Goal: Communication & Community: Answer question/provide support

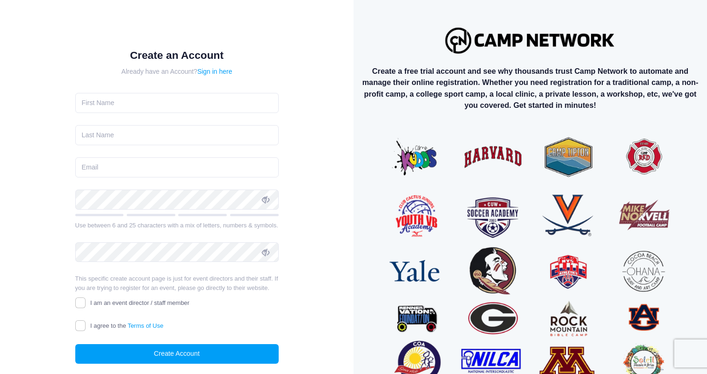
click at [511, 39] on img at bounding box center [530, 40] width 179 height 35
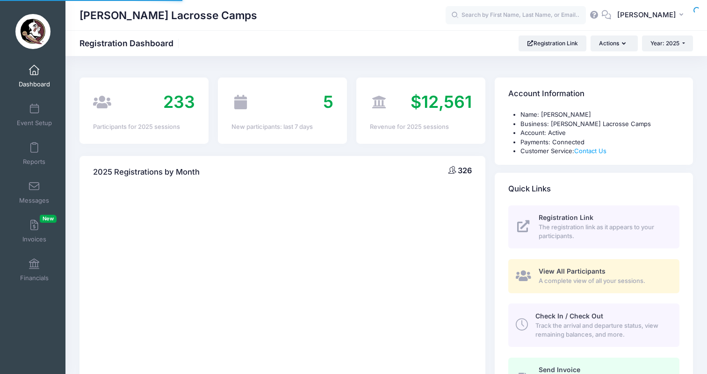
select select
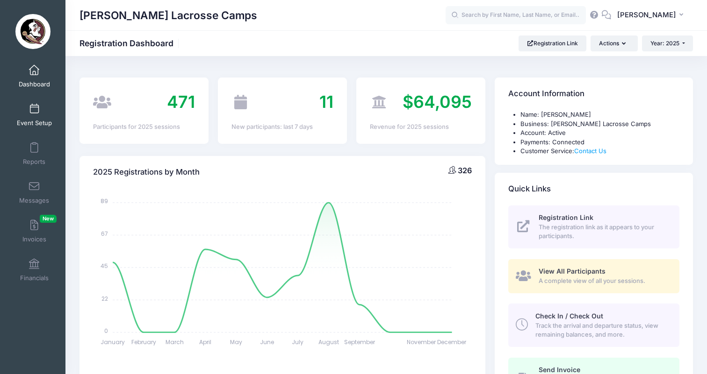
click at [36, 116] on link "Event Setup" at bounding box center [34, 115] width 44 height 33
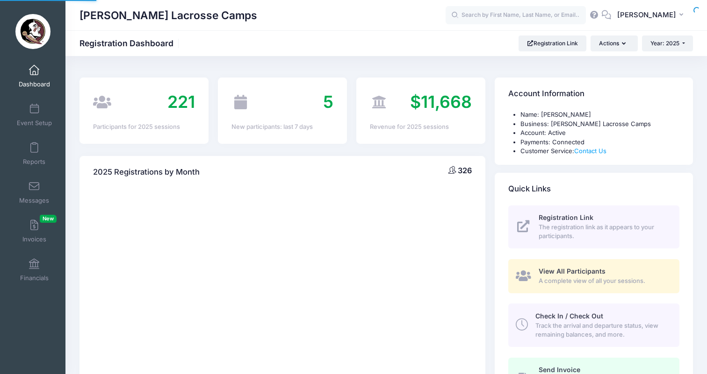
select select
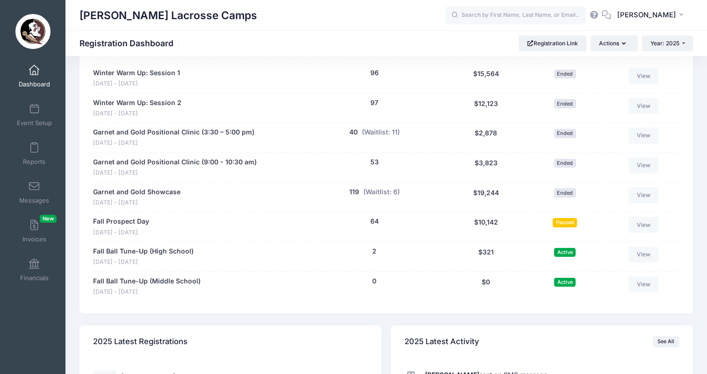
scroll to position [544, 0]
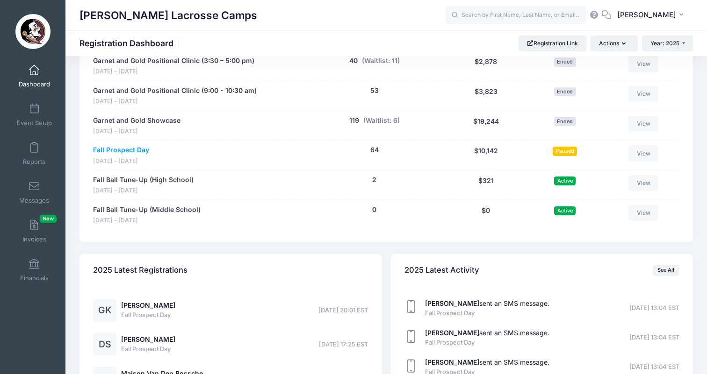
click at [138, 145] on link "Fall Prospect Day" at bounding box center [121, 150] width 56 height 10
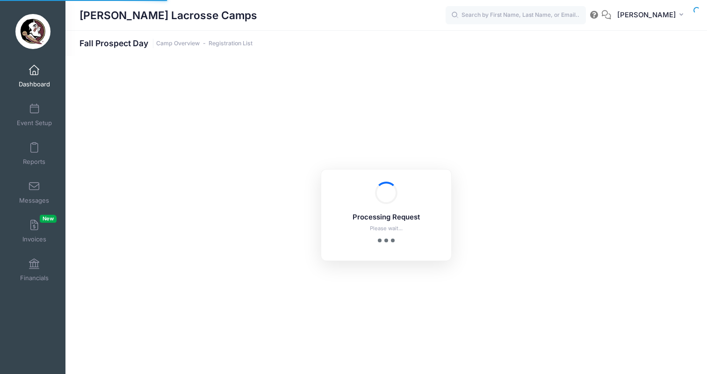
select select "10"
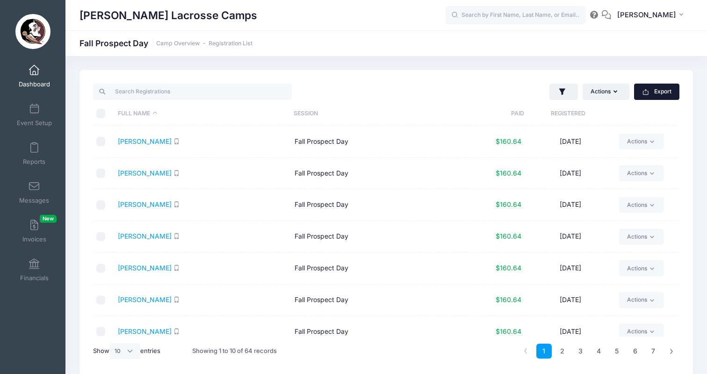
click at [656, 96] on button "Export" at bounding box center [656, 92] width 45 height 16
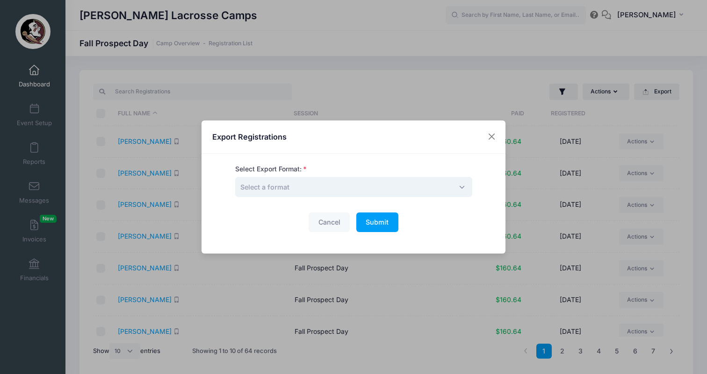
click at [340, 186] on span "Select a format" at bounding box center [353, 187] width 237 height 20
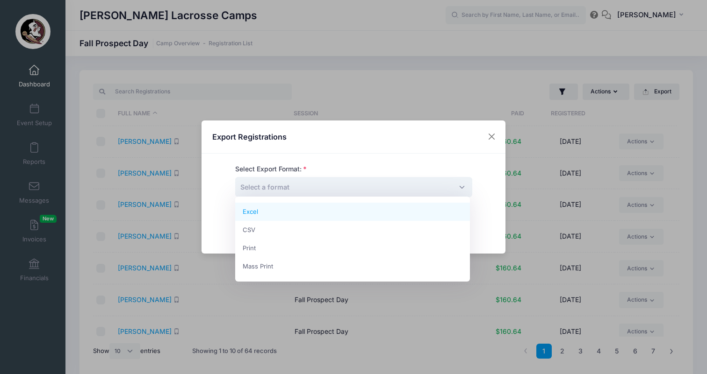
select select "excel"
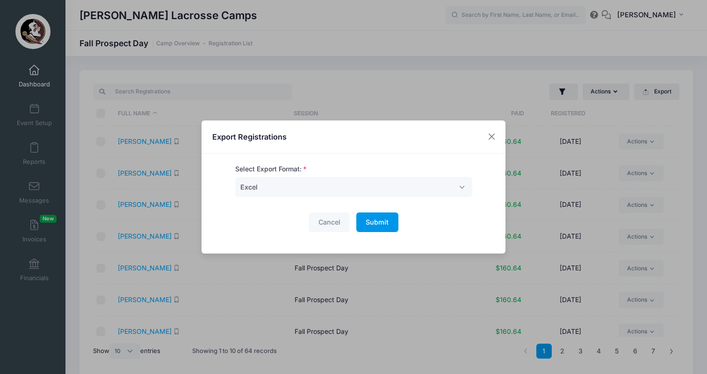
click at [382, 222] on span "Submit" at bounding box center [376, 222] width 23 height 8
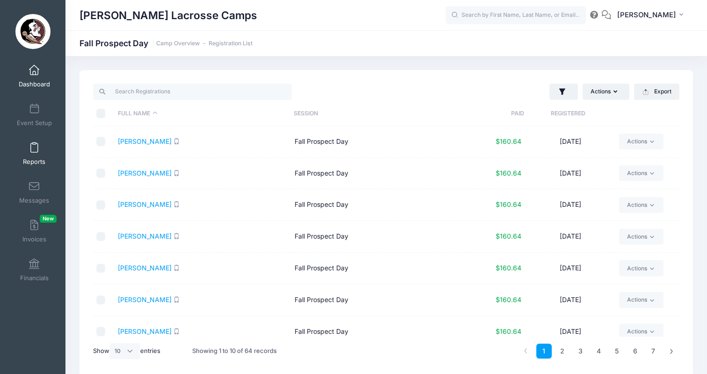
click at [34, 149] on span at bounding box center [34, 148] width 0 height 10
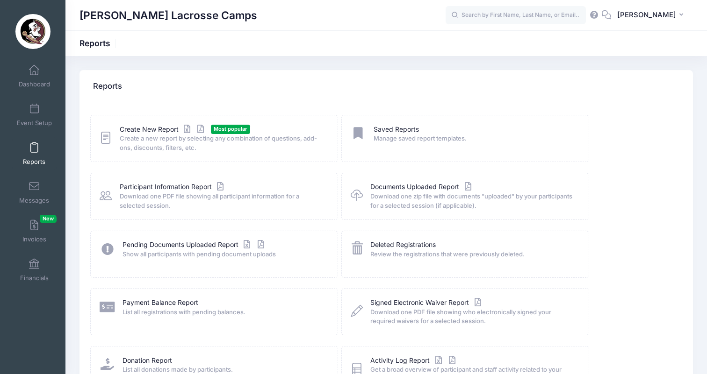
click at [147, 136] on span "Create a new report by selecting any combination of questions, add-ons, discoun…" at bounding box center [223, 143] width 206 height 18
click at [150, 131] on link "Create New Report" at bounding box center [163, 130] width 87 height 10
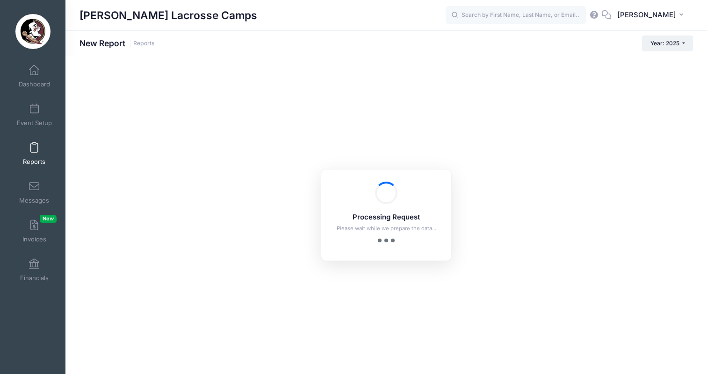
checkbox input "true"
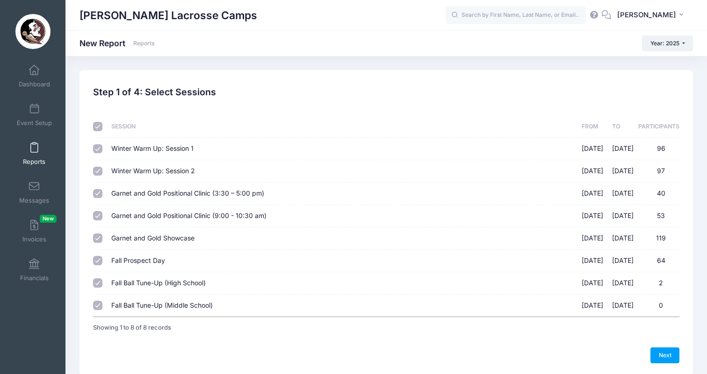
click at [98, 123] on input "checkbox" at bounding box center [97, 126] width 9 height 9
checkbox input "false"
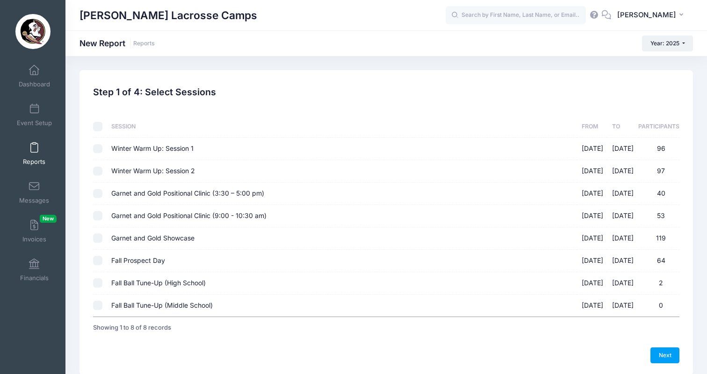
checkbox input "false"
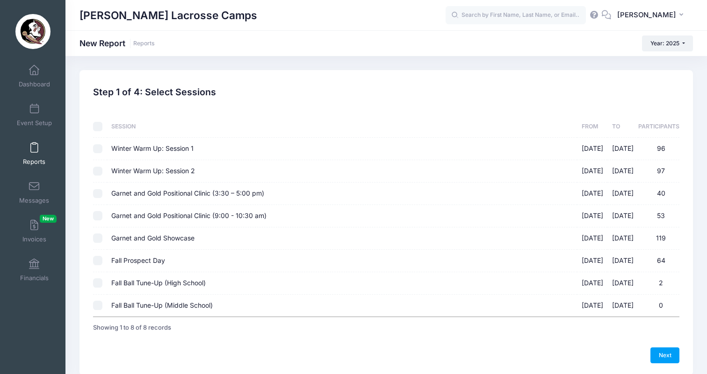
click at [99, 259] on input "Fall Prospect Day 09/14/2025 - 09/14/2025 64" at bounding box center [97, 260] width 9 height 9
checkbox input "true"
click at [664, 348] on link "Next" at bounding box center [664, 356] width 29 height 16
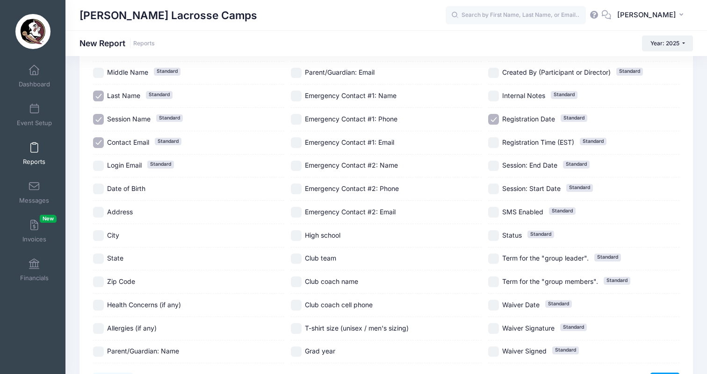
scroll to position [82, 0]
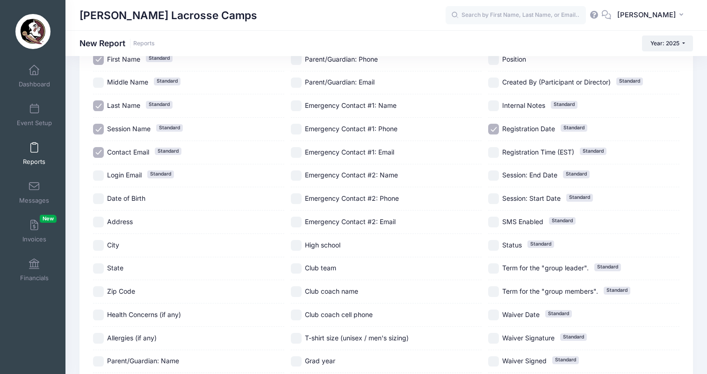
click at [101, 176] on input "Login Email Standard" at bounding box center [98, 176] width 11 height 11
checkbox input "true"
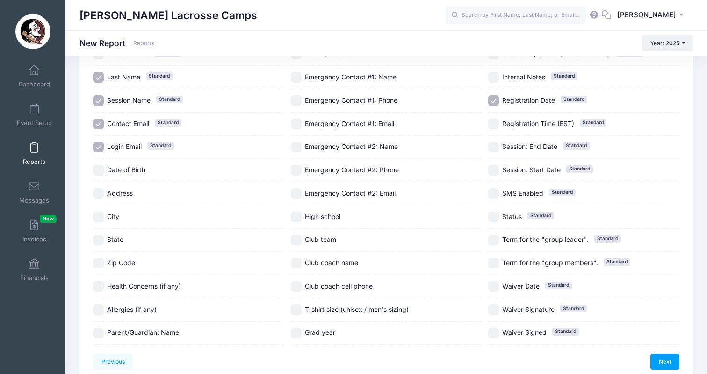
scroll to position [115, 0]
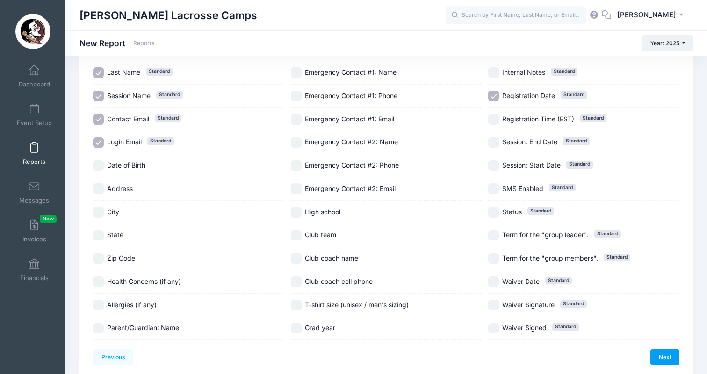
click at [297, 213] on input "High school" at bounding box center [296, 212] width 11 height 11
checkbox input "true"
click at [298, 235] on input "Club team" at bounding box center [296, 235] width 11 height 11
checkbox input "true"
click at [296, 328] on input "Grad year" at bounding box center [296, 328] width 11 height 11
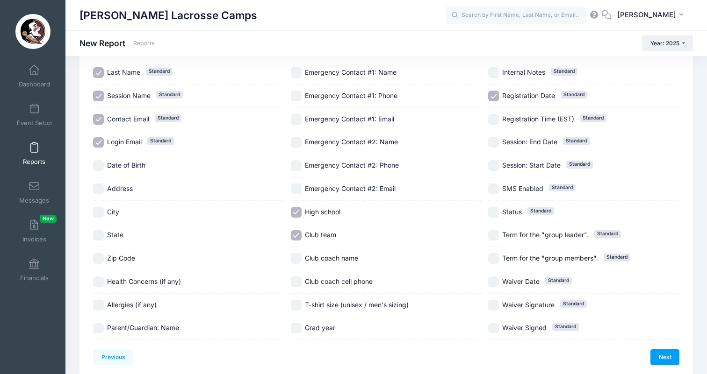
checkbox input "true"
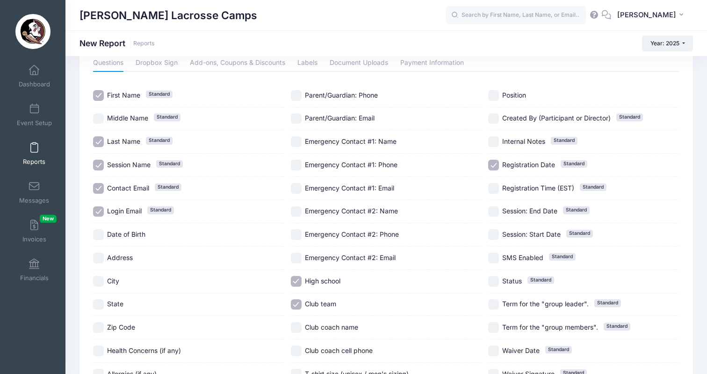
scroll to position [43, 0]
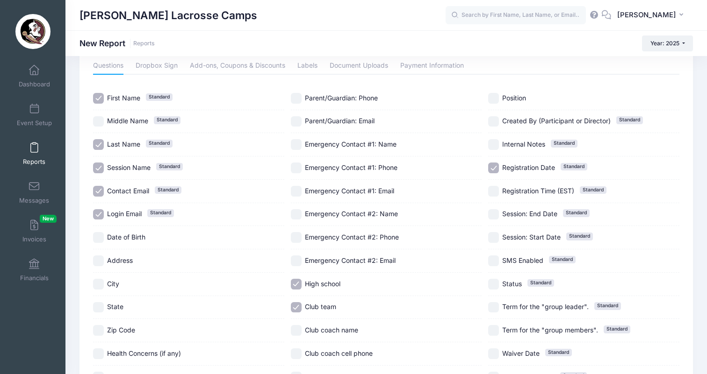
click at [497, 98] on input "Position" at bounding box center [493, 98] width 11 height 11
checkbox input "true"
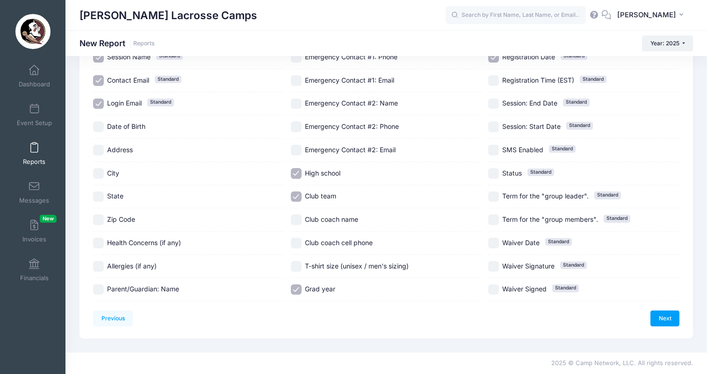
scroll to position [228, 0]
click at [671, 311] on link "Next" at bounding box center [664, 319] width 29 height 16
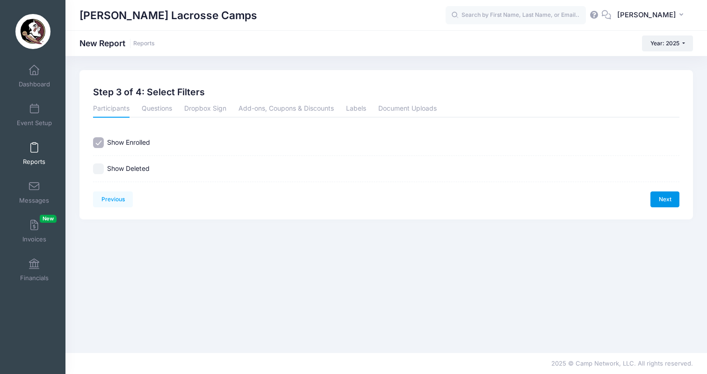
click at [669, 202] on link "Next" at bounding box center [664, 200] width 29 height 16
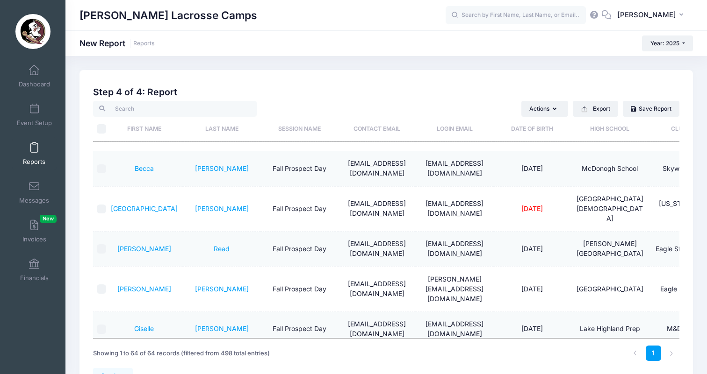
click at [99, 128] on input "\a \a" at bounding box center [101, 128] width 9 height 9
checkbox input "true"
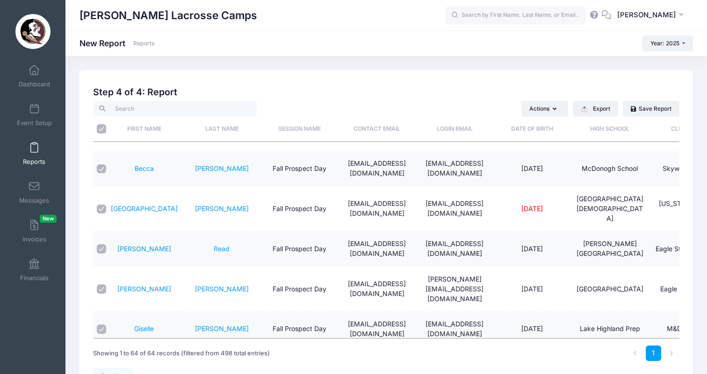
checkbox input "true"
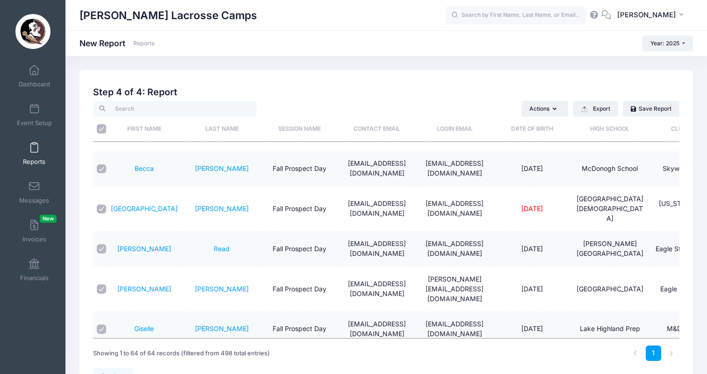
checkbox input "true"
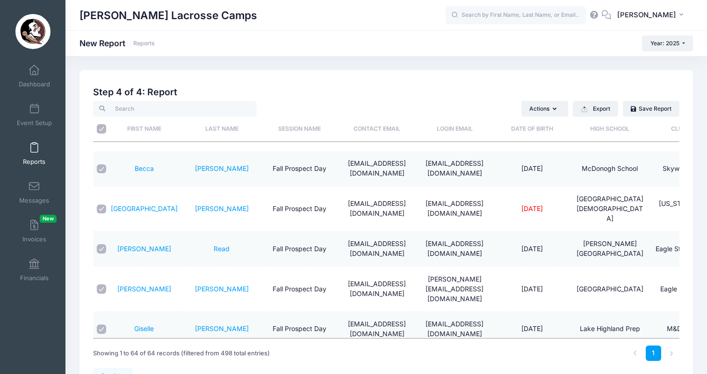
checkbox input "true"
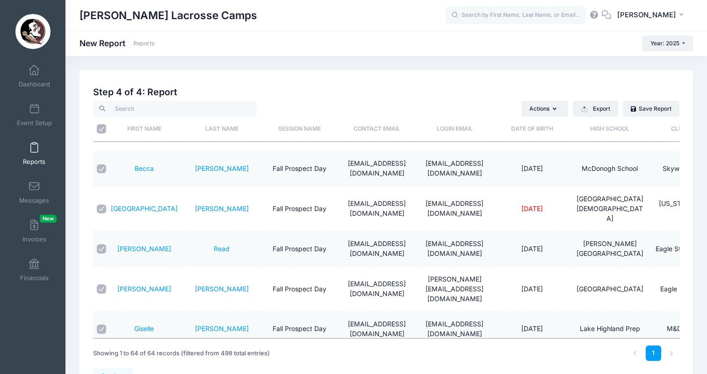
checkbox input "true"
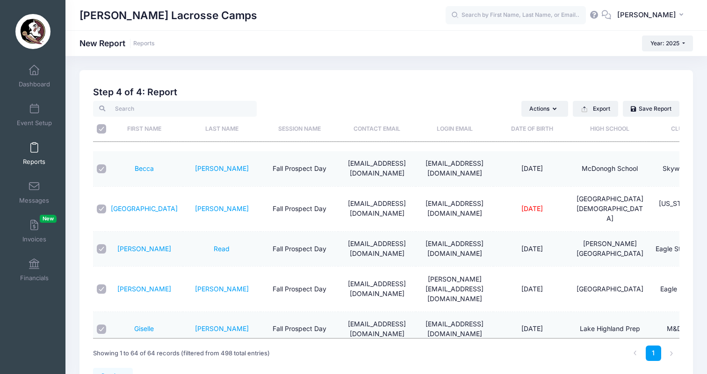
checkbox input "true"
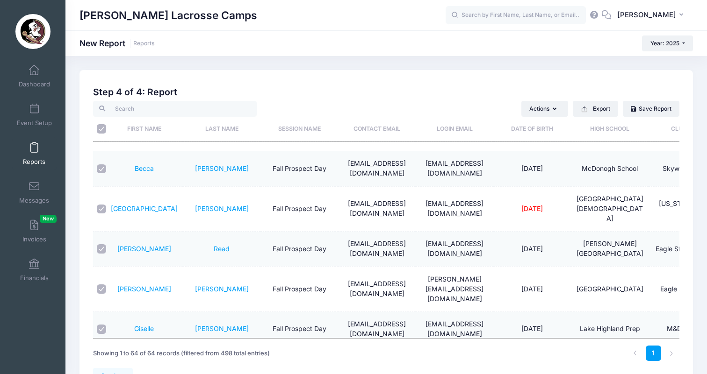
checkbox input "true"
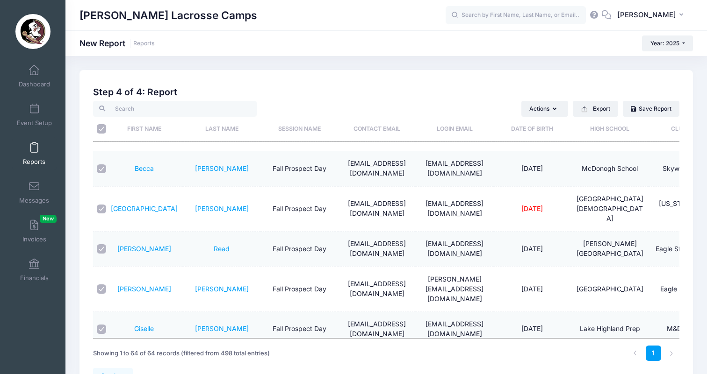
checkbox input "true"
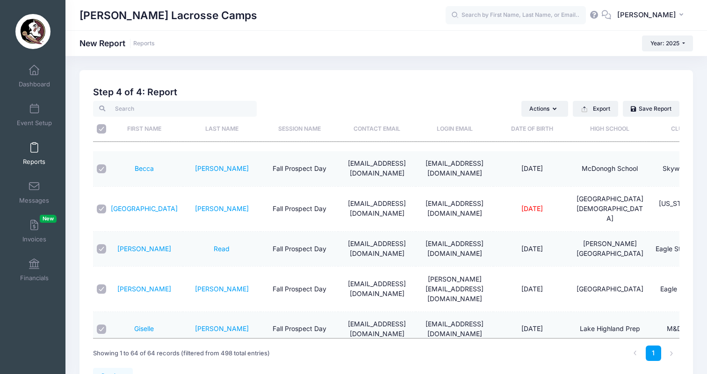
checkbox input "true"
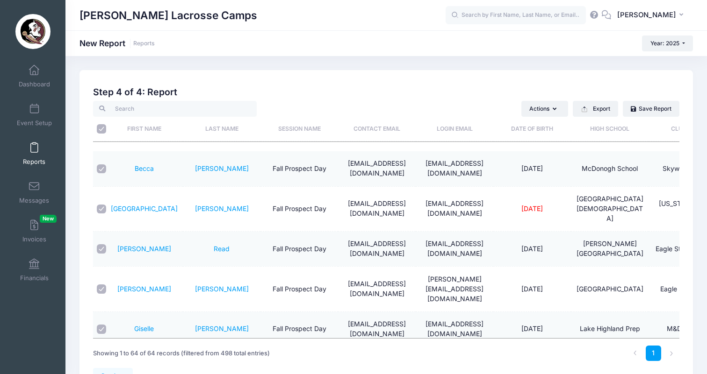
checkbox input "true"
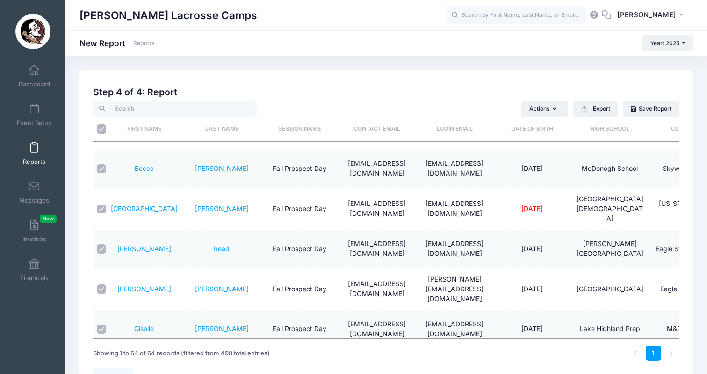
checkbox input "true"
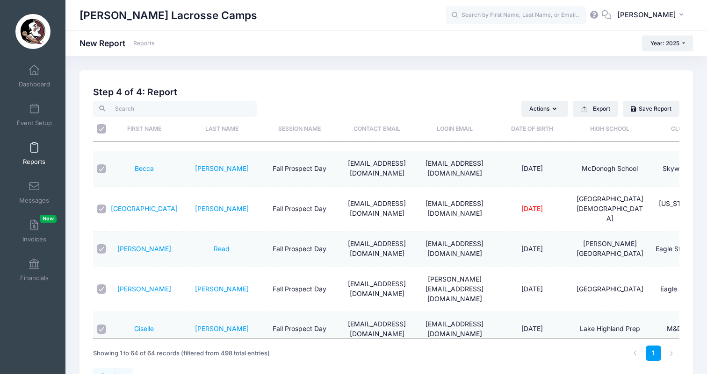
checkbox input "true"
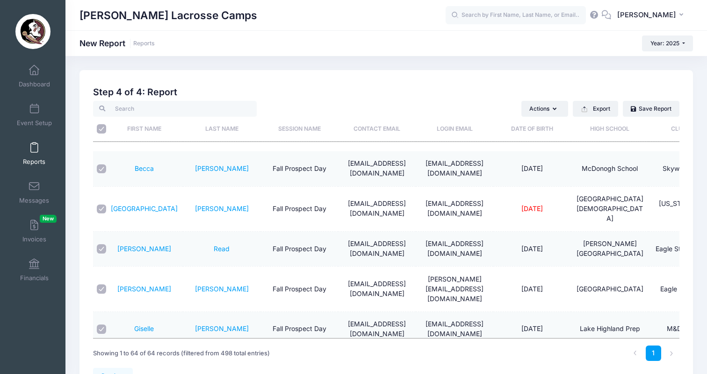
checkbox input "true"
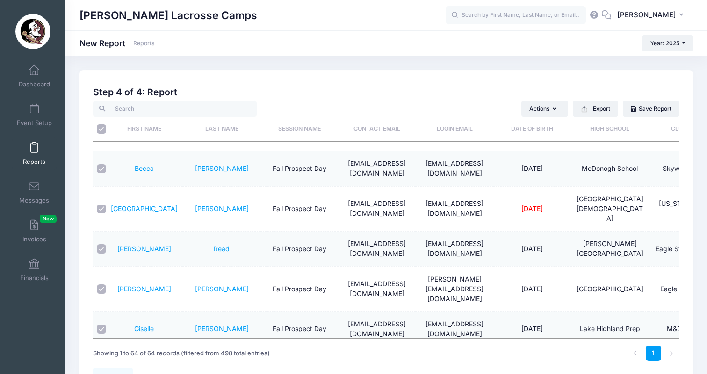
checkbox input "true"
click at [602, 110] on button "Export" at bounding box center [594, 109] width 45 height 16
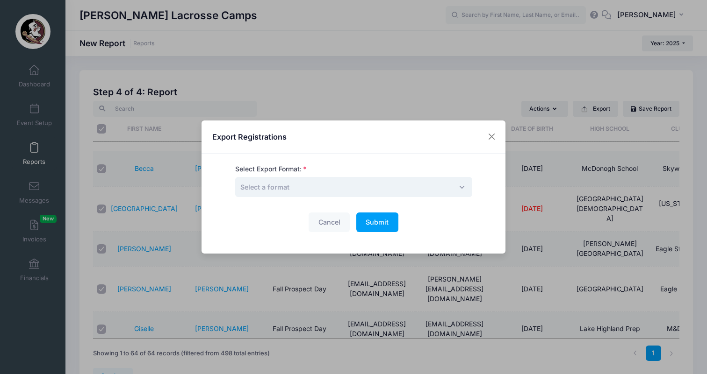
click at [368, 184] on span "Select a format" at bounding box center [353, 187] width 237 height 20
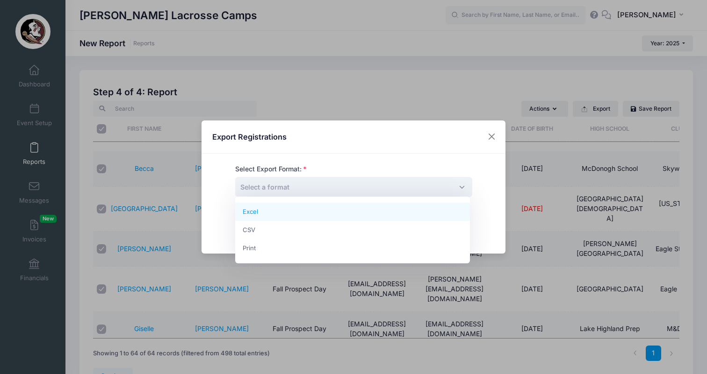
select select "excel"
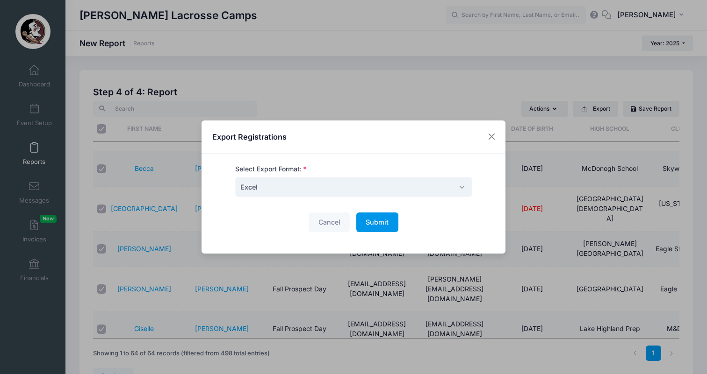
click at [372, 222] on span "Submit" at bounding box center [376, 222] width 23 height 8
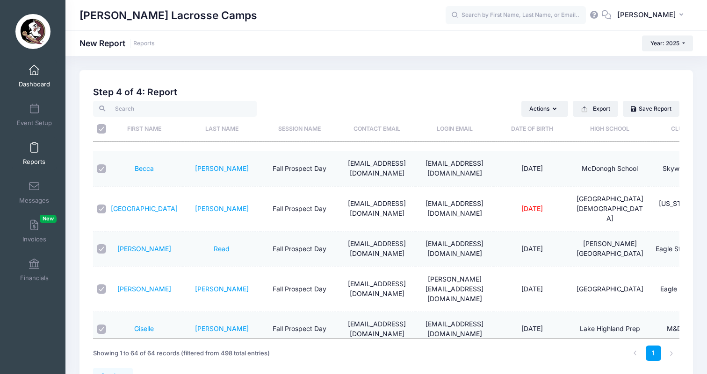
click at [32, 61] on link "Dashboard" at bounding box center [34, 76] width 44 height 33
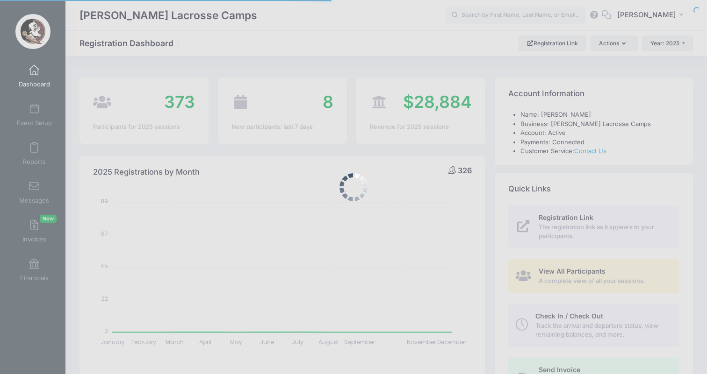
select select
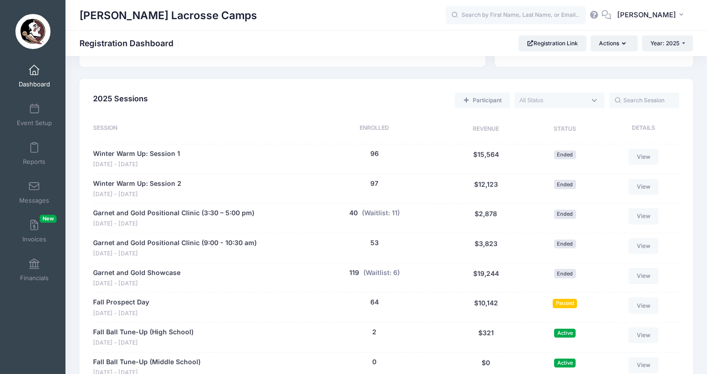
scroll to position [395, 0]
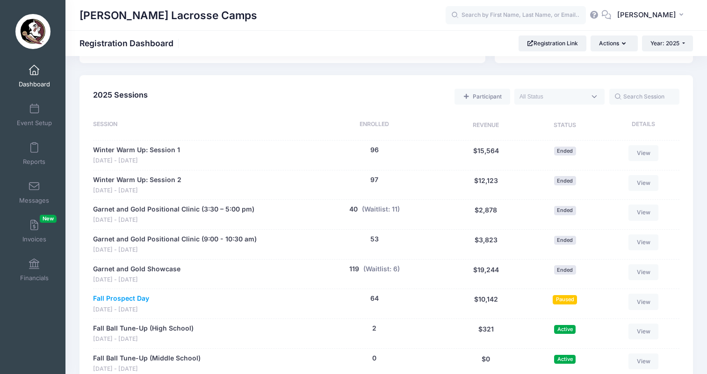
click at [130, 294] on link "Fall Prospect Day" at bounding box center [121, 299] width 56 height 10
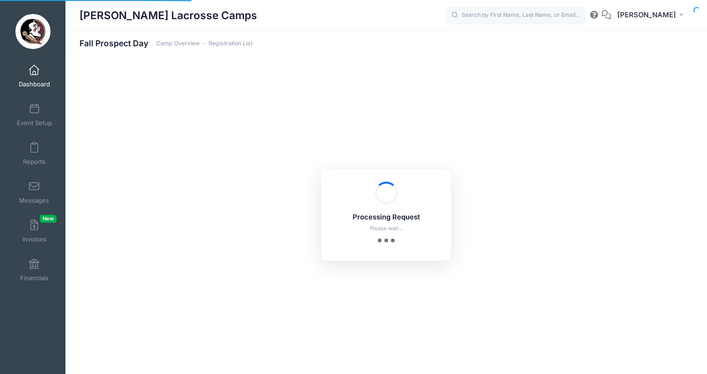
select select "10"
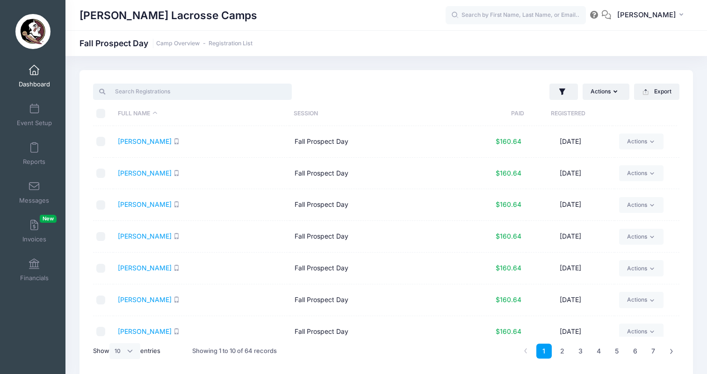
click at [202, 93] on input "search" at bounding box center [192, 92] width 199 height 16
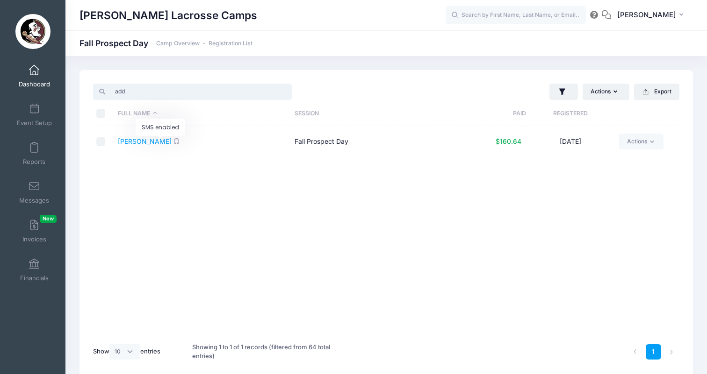
type input "add"
click at [173, 142] on icon "SMS enabled" at bounding box center [176, 141] width 6 height 6
click at [100, 142] on input "checkbox" at bounding box center [100, 141] width 9 height 9
checkbox input "true"
click at [617, 89] on button "Actions" at bounding box center [605, 92] width 47 height 16
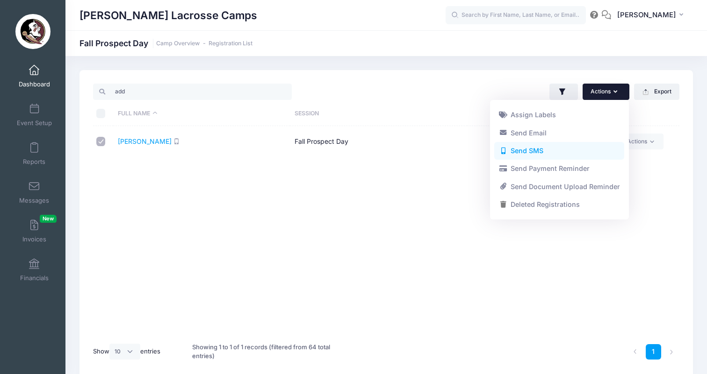
click at [569, 148] on link "Send SMS" at bounding box center [559, 151] width 130 height 18
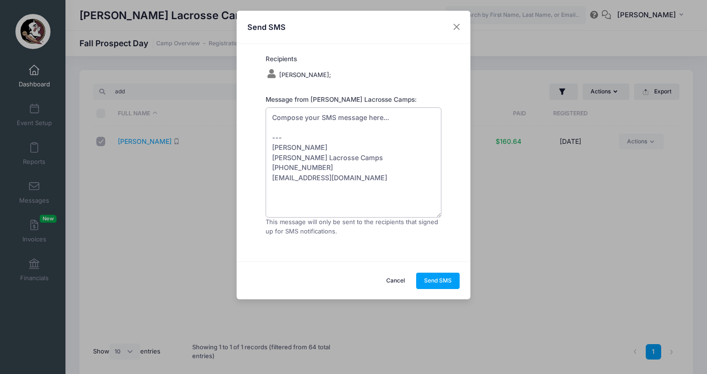
click at [366, 122] on textarea "Compose your SMS message here... --- [PERSON_NAME] [PERSON_NAME] Lacrosse Camps…" at bounding box center [353, 162] width 176 height 110
click at [357, 113] on textarea "Compose your SMS message here... --- [PERSON_NAME] [PERSON_NAME] Lacrosse Camps…" at bounding box center [353, 162] width 176 height 110
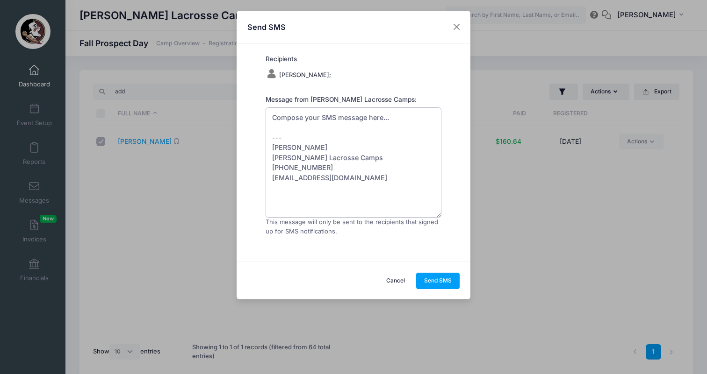
click at [357, 113] on textarea "Compose your SMS message here... --- [PERSON_NAME] [PERSON_NAME] Lacrosse Camps…" at bounding box center [353, 162] width 176 height 110
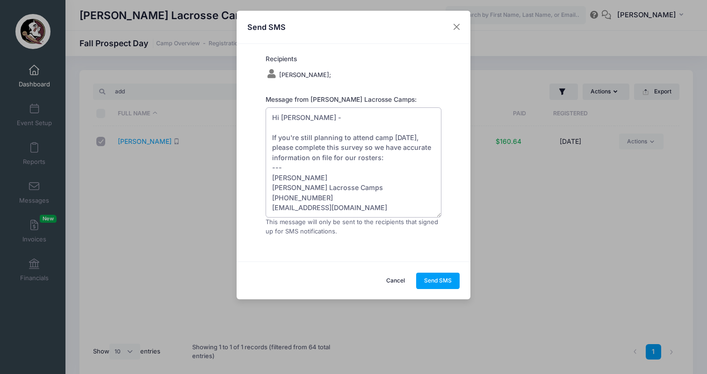
paste textarea "https://forms.gle/3gXBUv1ydU2NwD9E8"
drag, startPoint x: 409, startPoint y: 165, endPoint x: 269, endPoint y: 131, distance: 144.7
click at [269, 131] on textarea "Hi Addie - If you're still planning to attend camp tomorrow, please complete th…" at bounding box center [353, 162] width 176 height 110
type textarea "Hi Addie - If you're still planning to attend camp tomorrow, please complete th…"
click at [431, 279] on button "Send SMS" at bounding box center [438, 281] width 44 height 16
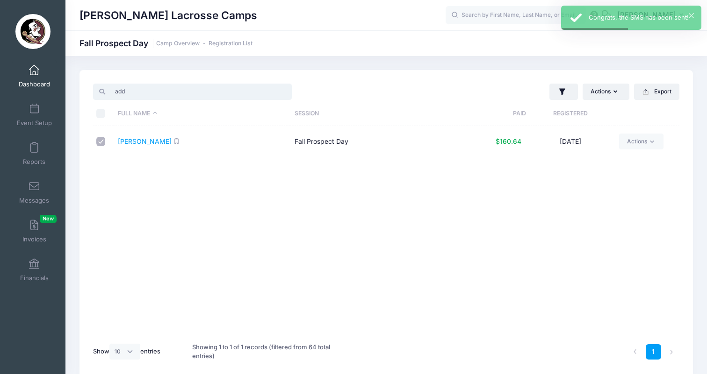
click at [159, 92] on input "add" at bounding box center [192, 92] width 199 height 16
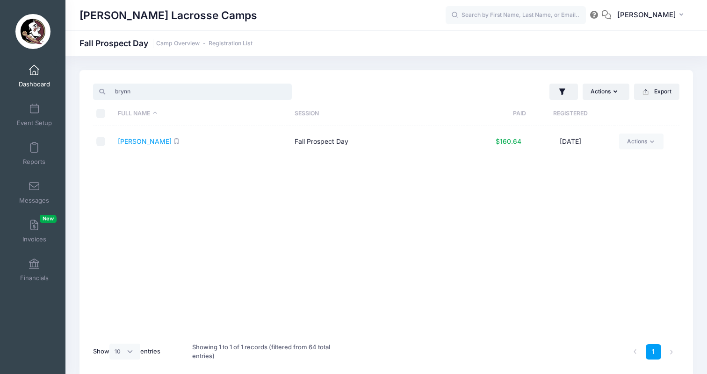
type input "Brynn"
drag, startPoint x: 135, startPoint y: 12, endPoint x: 105, endPoint y: 139, distance: 131.0
click at [105, 139] on input "checkbox" at bounding box center [100, 141] width 9 height 9
checkbox input "true"
click at [605, 95] on button "Actions" at bounding box center [605, 92] width 47 height 16
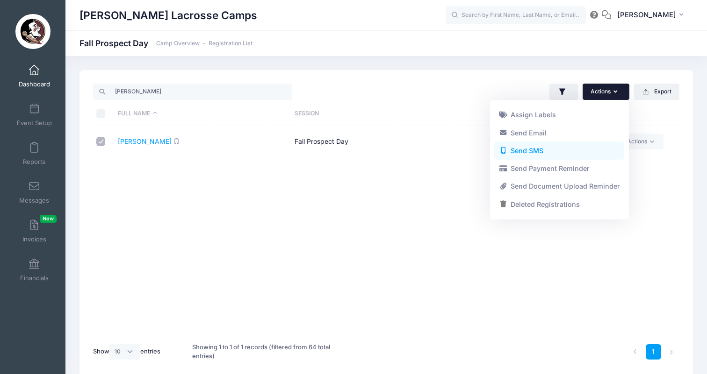
click at [563, 151] on link "Send SMS" at bounding box center [559, 151] width 130 height 18
type textarea "Compose your SMS message here... --- [PERSON_NAME] [PERSON_NAME] Lacrosse Camps…"
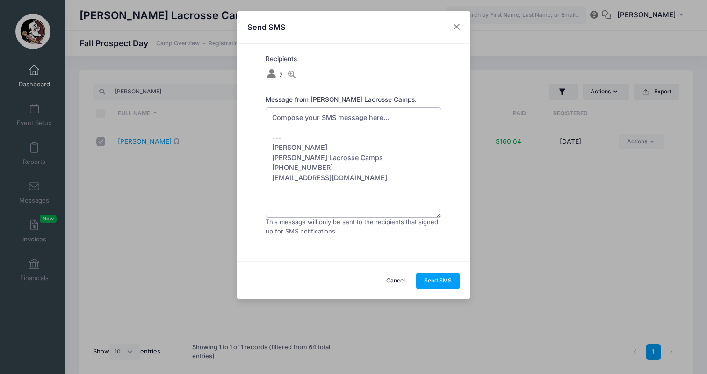
click at [314, 124] on textarea "Compose your SMS message here... --- [PERSON_NAME] [PERSON_NAME] Lacrosse Camps…" at bounding box center [353, 162] width 176 height 110
click at [315, 119] on textarea "Compose your SMS message here... --- [PERSON_NAME] [PERSON_NAME] Lacrosse Camps…" at bounding box center [353, 162] width 176 height 110
click at [397, 278] on button "Cancel" at bounding box center [395, 281] width 35 height 16
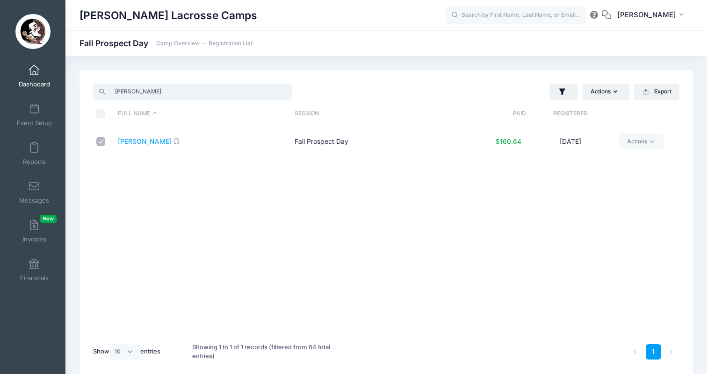
click at [281, 94] on input "Brynn" at bounding box center [192, 92] width 199 height 16
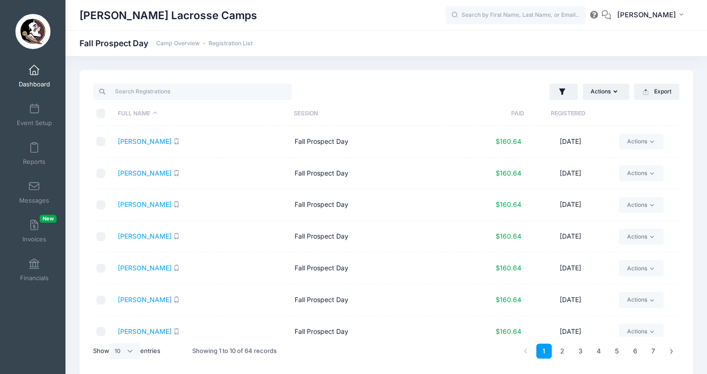
click at [100, 116] on input "\a \a \a \a" at bounding box center [100, 113] width 9 height 9
checkbox input "true"
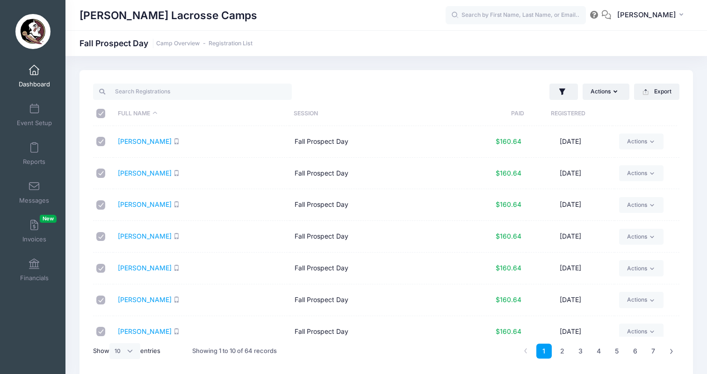
checkbox input "true"
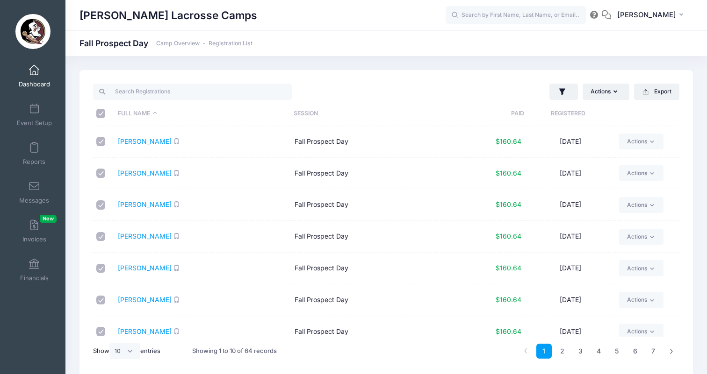
checkbox input "true"
click at [100, 116] on input "\a \a \a \a" at bounding box center [100, 113] width 9 height 9
checkbox input "false"
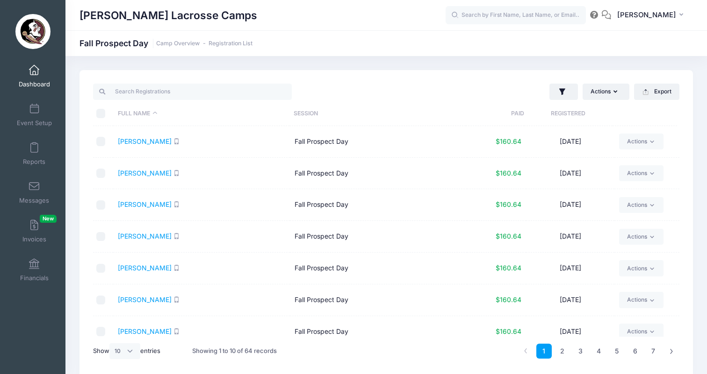
checkbox input "false"
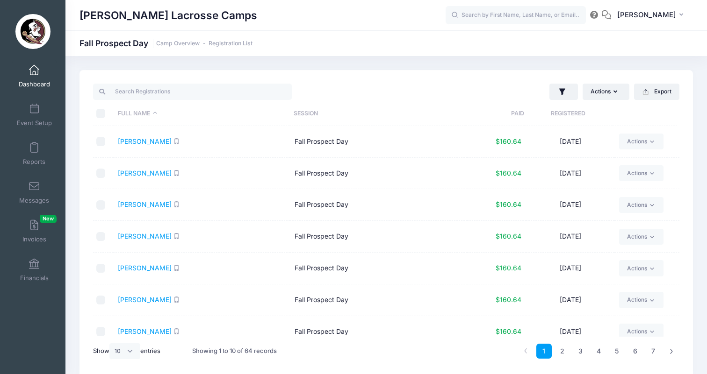
checkbox input "false"
click at [150, 92] on input "search" at bounding box center [192, 92] width 199 height 16
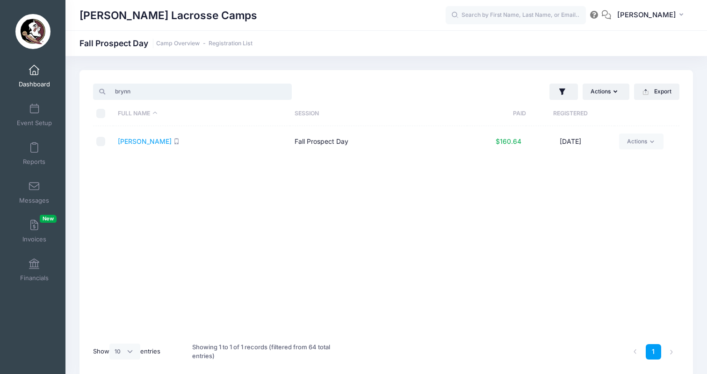
type input "brynn"
click at [103, 143] on input "checkbox" at bounding box center [100, 141] width 9 height 9
checkbox input "true"
click at [603, 96] on button "Actions" at bounding box center [605, 92] width 47 height 16
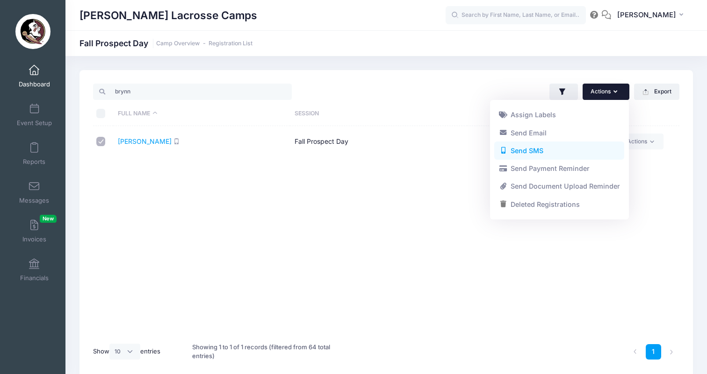
click at [573, 153] on link "Send SMS" at bounding box center [559, 151] width 130 height 18
type textarea "Compose your SMS message here... --- [PERSON_NAME] [PERSON_NAME] Lacrosse Camps…"
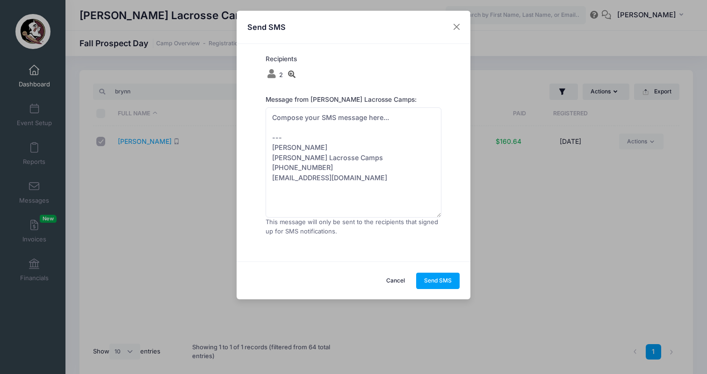
click at [293, 73] on icon at bounding box center [291, 74] width 9 height 7
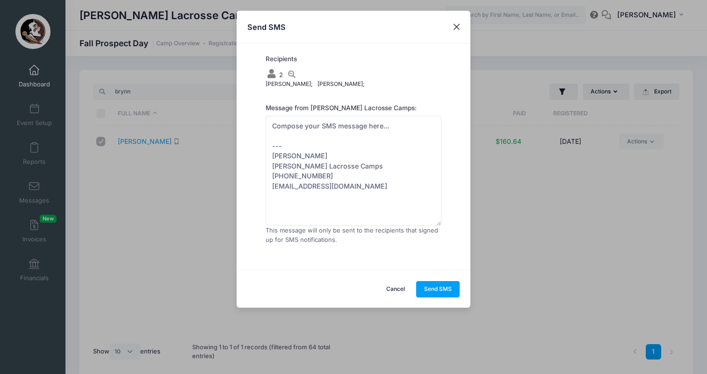
click at [458, 29] on button "Close" at bounding box center [456, 27] width 17 height 17
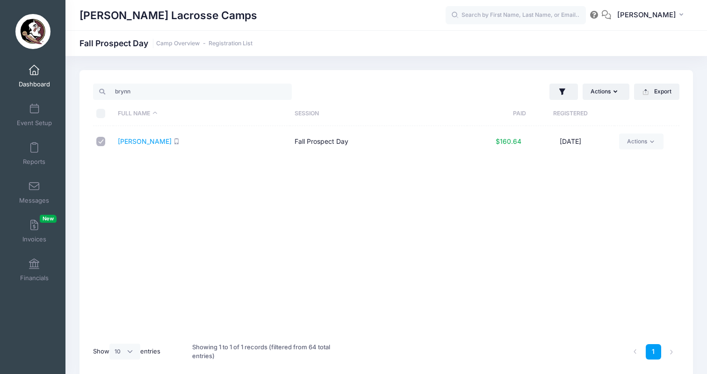
click at [102, 141] on input "checkbox" at bounding box center [100, 141] width 9 height 9
checkbox input "false"
click at [122, 94] on input "brynn" at bounding box center [192, 92] width 199 height 16
type input "add"
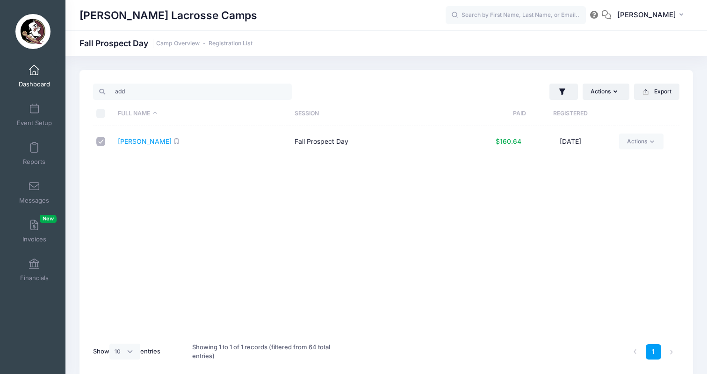
click at [99, 145] on input "checkbox" at bounding box center [100, 141] width 9 height 9
checkbox input "false"
click at [120, 95] on input "add" at bounding box center [192, 92] width 199 height 16
type input "brynn"
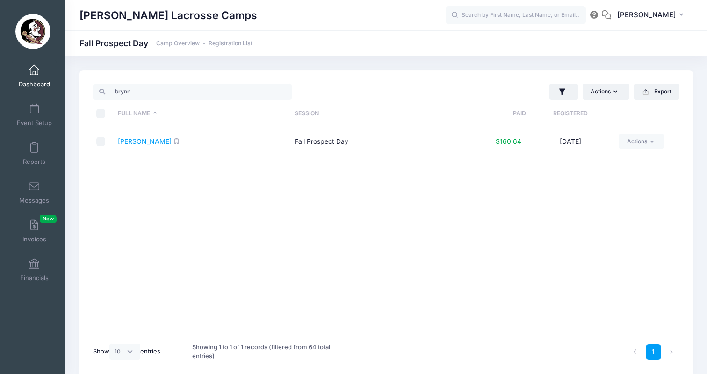
click at [102, 143] on input "checkbox" at bounding box center [100, 141] width 9 height 9
checkbox input "true"
click at [603, 92] on button "Actions" at bounding box center [605, 92] width 47 height 16
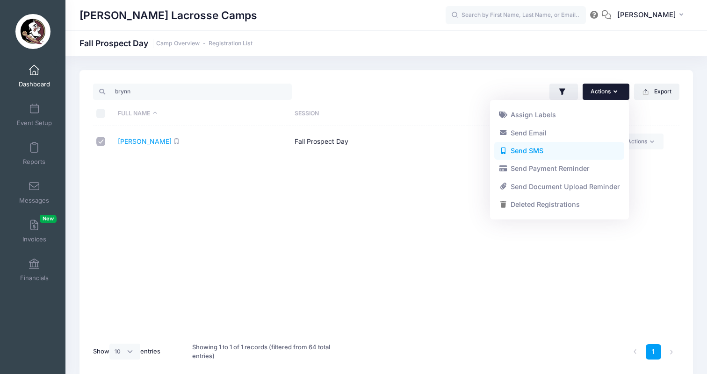
click at [572, 145] on link "Send SMS" at bounding box center [559, 151] width 130 height 18
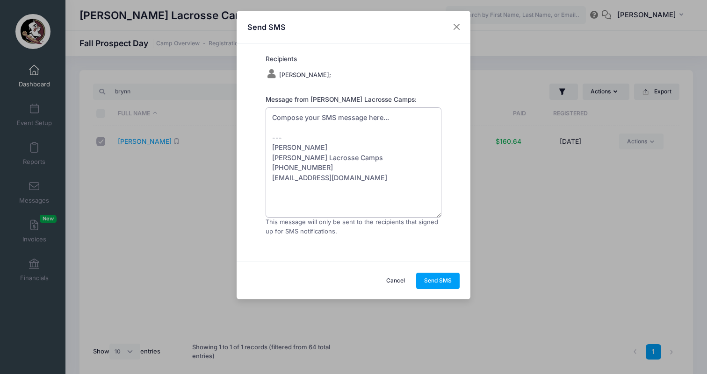
click at [332, 115] on textarea "Compose your SMS message here... --- [PERSON_NAME] [PERSON_NAME] Lacrosse Camps…" at bounding box center [353, 162] width 176 height 110
paste textarea "If you're still planning to attend camp tomorrow, please complete this survey s…"
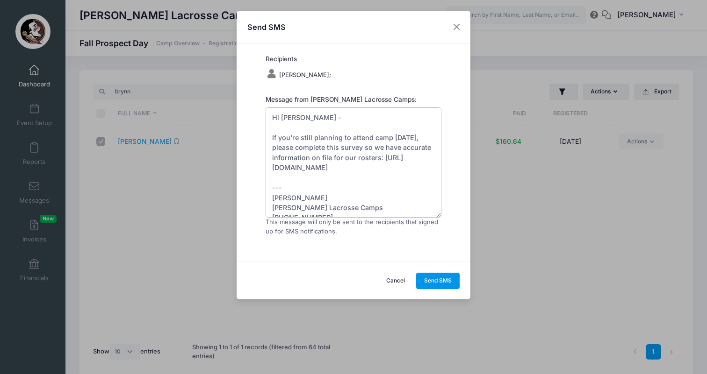
type textarea "Hi Brynn - If you're still planning to attend camp tomorrow, please complete th…"
click at [444, 276] on button "Send SMS" at bounding box center [438, 281] width 44 height 16
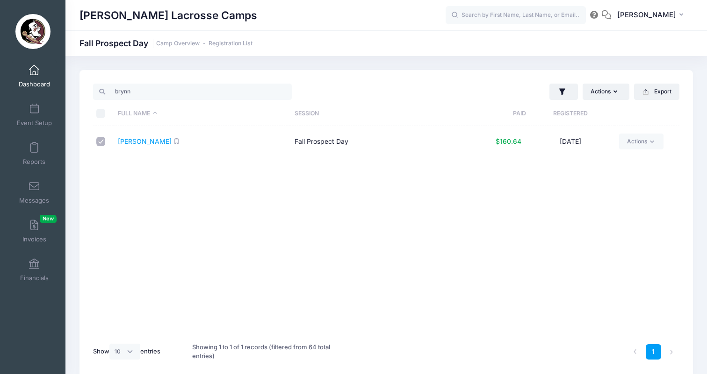
click at [97, 143] on input "checkbox" at bounding box center [100, 141] width 9 height 9
checkbox input "false"
click at [116, 91] on input "brynn" at bounding box center [192, 92] width 199 height 16
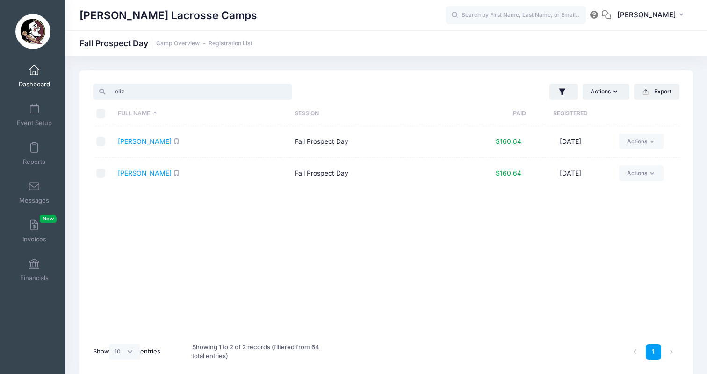
type input "eliz"
click at [102, 176] on input "checkbox" at bounding box center [100, 173] width 9 height 9
checkbox input "true"
click at [593, 95] on button "Actions" at bounding box center [605, 92] width 47 height 16
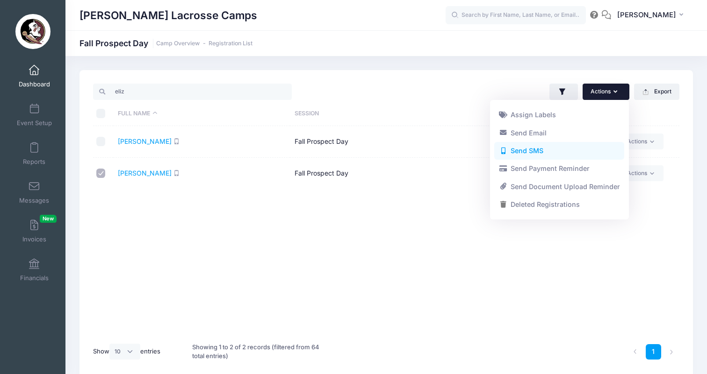
click at [544, 146] on link "Send SMS" at bounding box center [559, 151] width 130 height 18
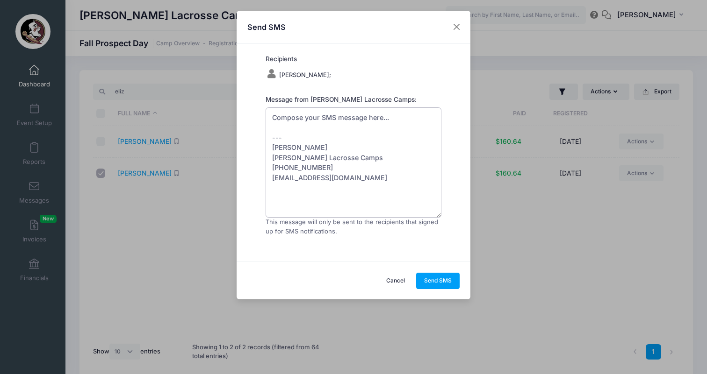
click at [347, 118] on textarea "Compose your SMS message here... --- [PERSON_NAME] [PERSON_NAME] Lacrosse Camps…" at bounding box center [353, 162] width 176 height 110
paste textarea "If you're still planning to attend camp tomorrow, please complete this survey s…"
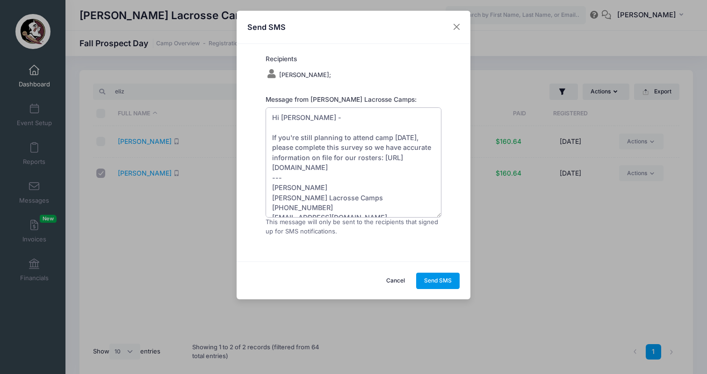
type textarea "Hi Elizabeth - If you're still planning to attend camp tomorrow, please complet…"
click at [447, 273] on button "Send SMS" at bounding box center [438, 281] width 44 height 16
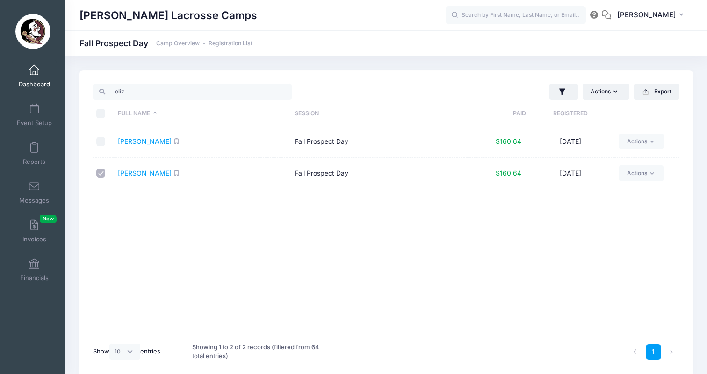
click at [99, 173] on input "checkbox" at bounding box center [100, 173] width 9 height 9
checkbox input "false"
click at [118, 86] on input "eliz" at bounding box center [192, 92] width 199 height 16
type input "Emma"
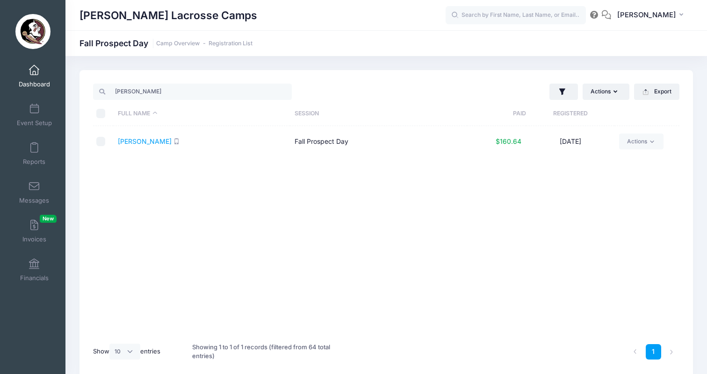
drag, startPoint x: 125, startPoint y: 109, endPoint x: 103, endPoint y: 143, distance: 39.9
click at [103, 143] on input "checkbox" at bounding box center [100, 141] width 9 height 9
checkbox input "true"
click at [592, 93] on button "Actions" at bounding box center [605, 92] width 47 height 16
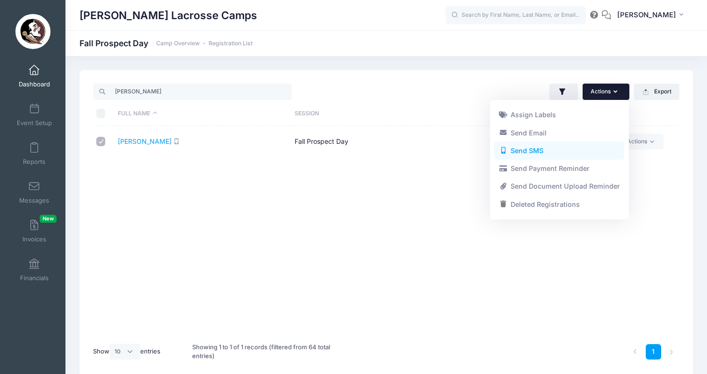
click at [558, 153] on link "Send SMS" at bounding box center [559, 151] width 130 height 18
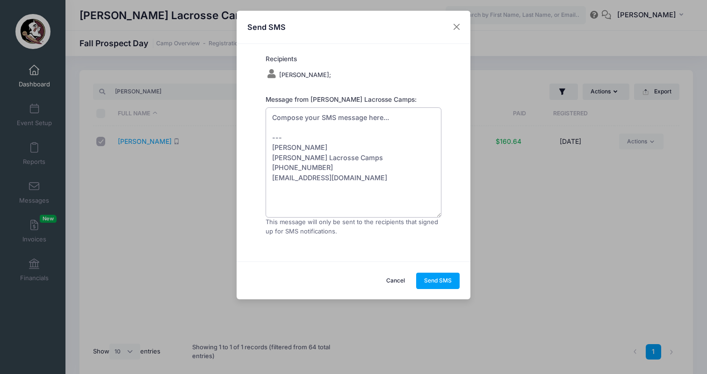
click at [360, 118] on textarea "Compose your SMS message here... --- [PERSON_NAME] [PERSON_NAME] Lacrosse Camps…" at bounding box center [353, 162] width 176 height 110
paste textarea "If you're still planning to attend camp tomorrow, please complete this survey s…"
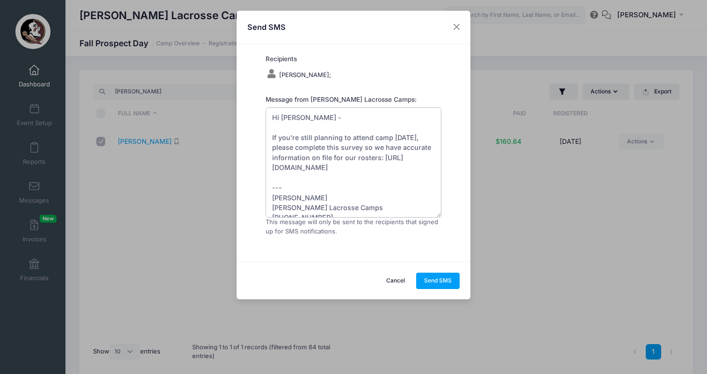
type textarea "Hi Emma - If you're still planning to attend camp tomorrow, please complete thi…"
click at [443, 269] on div "Cancel Send SMS" at bounding box center [353, 281] width 234 height 38
click at [440, 277] on button "Send SMS" at bounding box center [438, 281] width 44 height 16
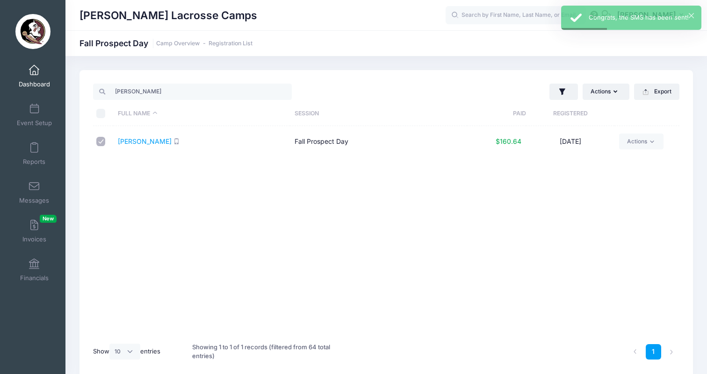
click at [96, 141] on input "checkbox" at bounding box center [100, 141] width 9 height 9
checkbox input "false"
click at [121, 90] on input "Emma" at bounding box center [192, 92] width 199 height 16
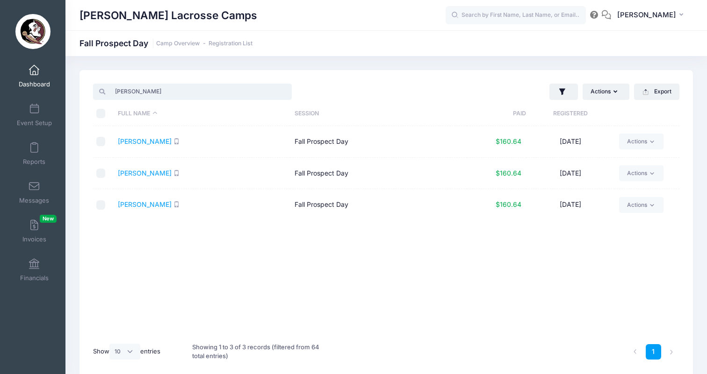
type input "liza"
click at [102, 207] on input "checkbox" at bounding box center [100, 204] width 9 height 9
checkbox input "true"
click at [592, 90] on button "Actions" at bounding box center [605, 92] width 47 height 16
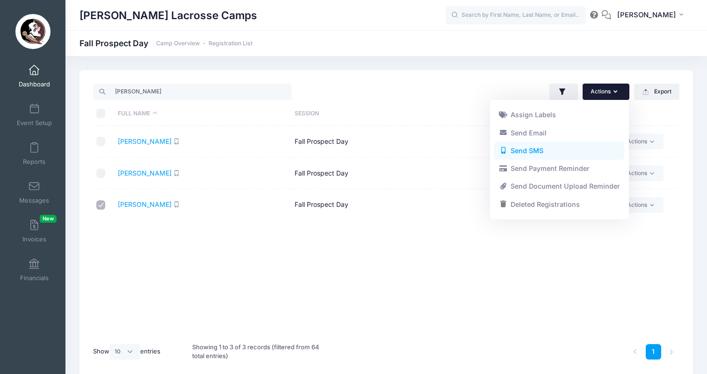
click at [565, 144] on link "Send SMS" at bounding box center [559, 151] width 130 height 18
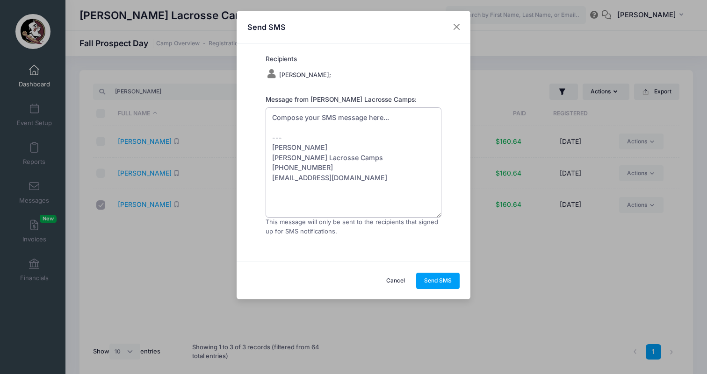
click at [324, 121] on textarea "Compose your SMS message here... --- [PERSON_NAME] [PERSON_NAME] Lacrosse Camps…" at bounding box center [353, 162] width 176 height 110
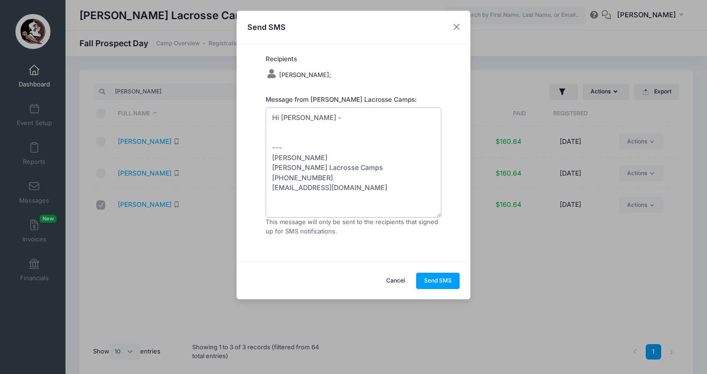
paste textarea "If you're still planning to attend camp tomorrow, please complete this survey s…"
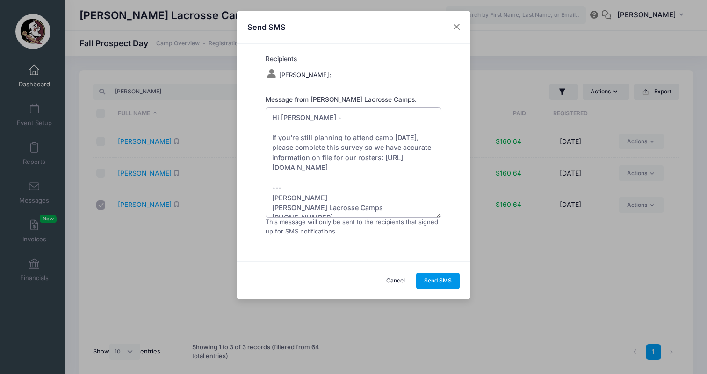
type textarea "Hi Liza - If you're still planning to attend camp tomorrow, please complete thi…"
click at [446, 276] on button "Send SMS" at bounding box center [438, 281] width 44 height 16
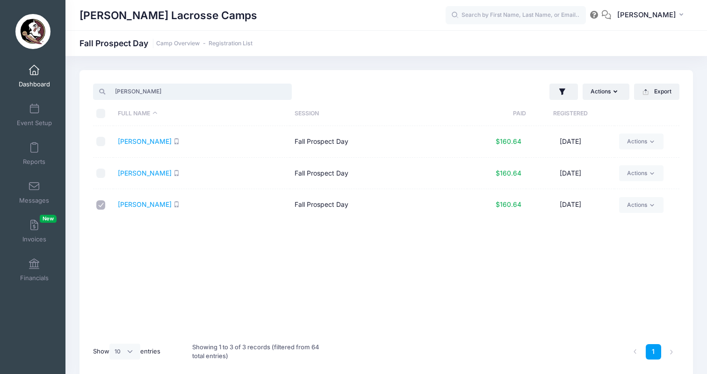
click at [118, 91] on input "liza" at bounding box center [192, 92] width 199 height 16
type input "mia"
click at [99, 143] on input "checkbox" at bounding box center [100, 141] width 9 height 9
checkbox input "true"
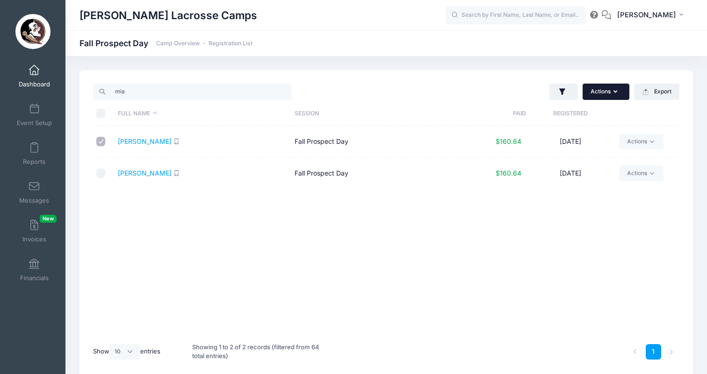
click at [591, 95] on button "Actions" at bounding box center [605, 92] width 47 height 16
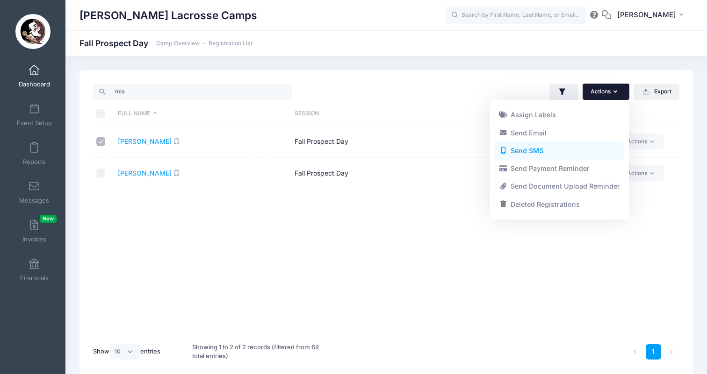
click at [541, 152] on link "Send SMS" at bounding box center [559, 151] width 130 height 18
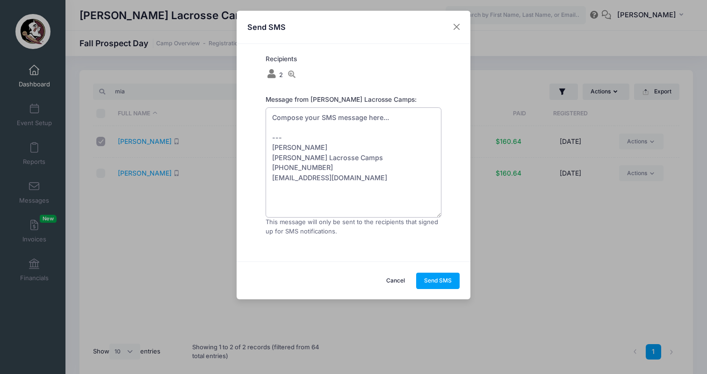
click at [299, 119] on textarea "Compose your SMS message here... --- [PERSON_NAME] [PERSON_NAME] Lacrosse Camps…" at bounding box center [353, 162] width 176 height 110
click at [455, 30] on button "Close" at bounding box center [456, 27] width 17 height 17
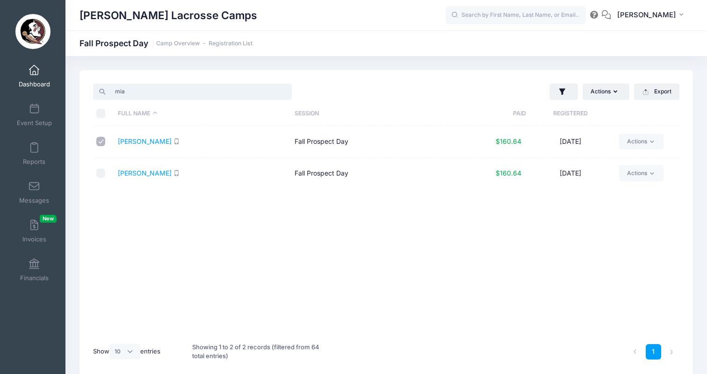
click at [285, 94] on input "mia" at bounding box center [192, 92] width 199 height 16
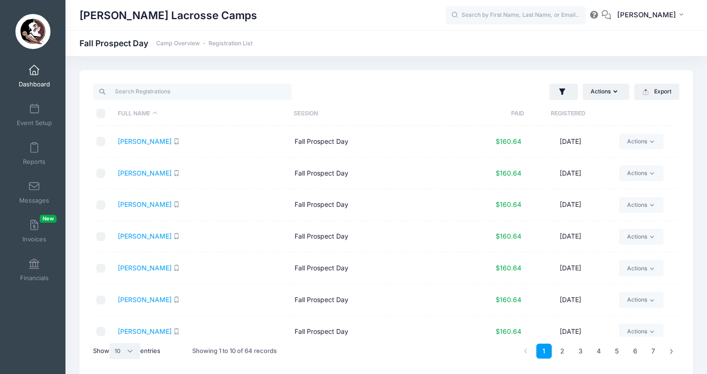
select select "50"
click at [100, 114] on input "\a \a \a \a" at bounding box center [100, 113] width 9 height 9
checkbox input "true"
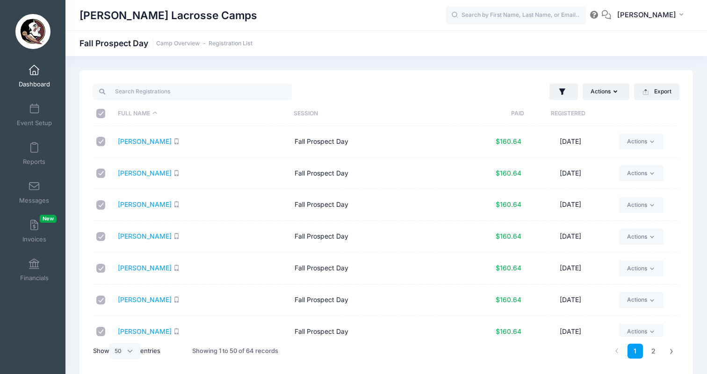
checkbox input "true"
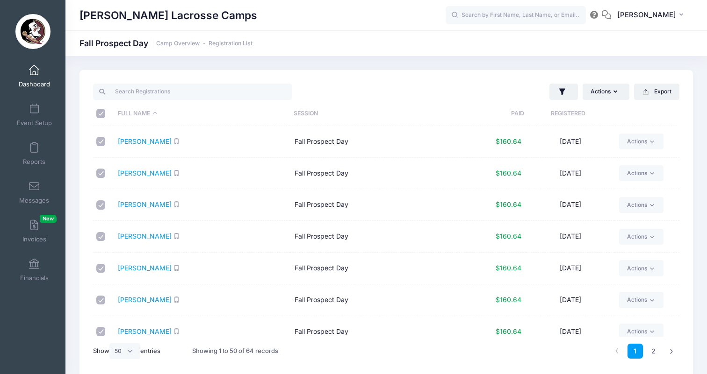
checkbox input "true"
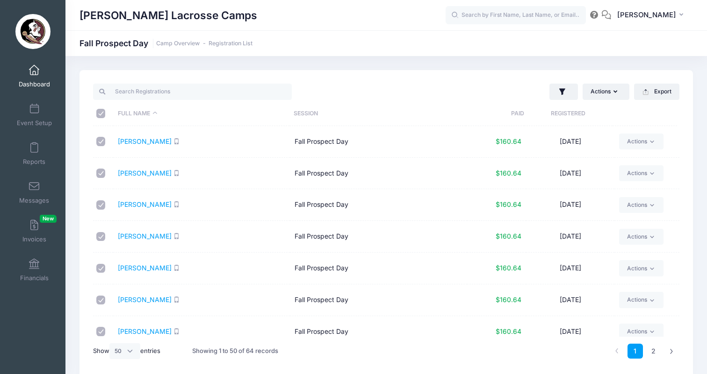
checkbox input "true"
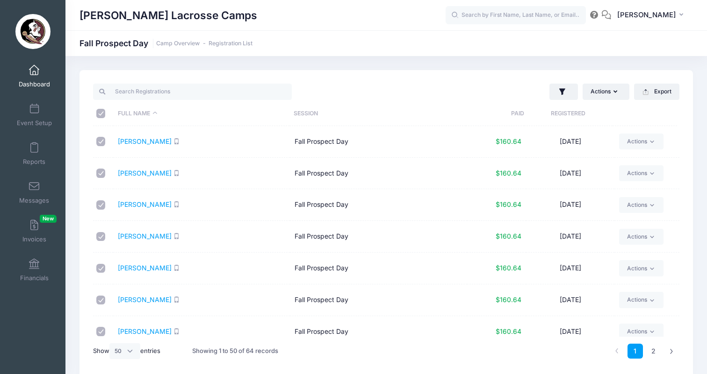
checkbox input "true"
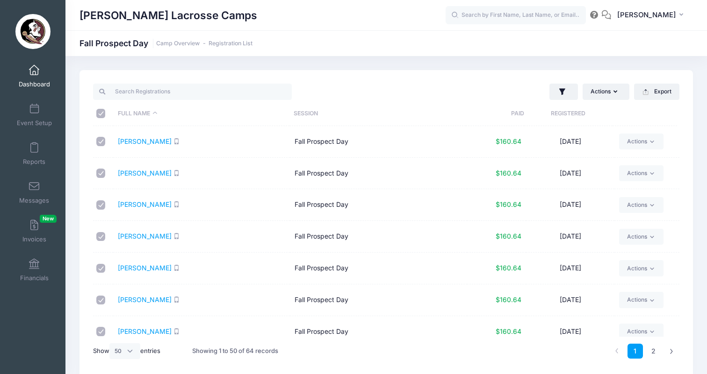
checkbox input "true"
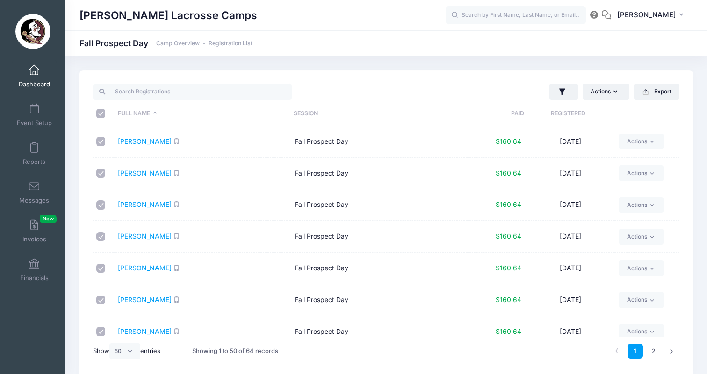
checkbox input "true"
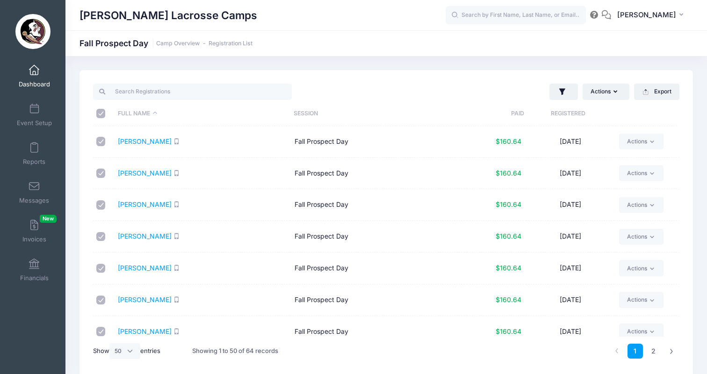
checkbox input "true"
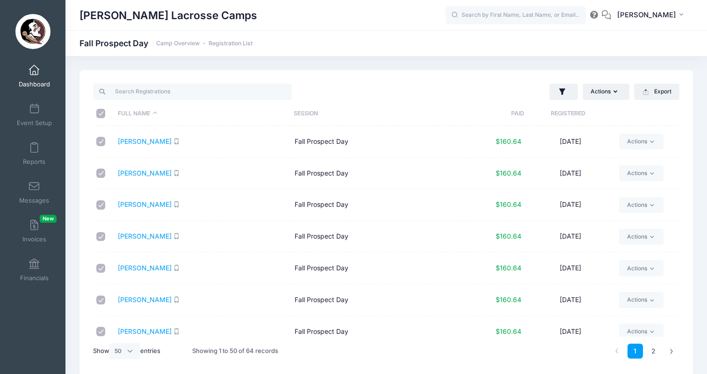
checkbox input "true"
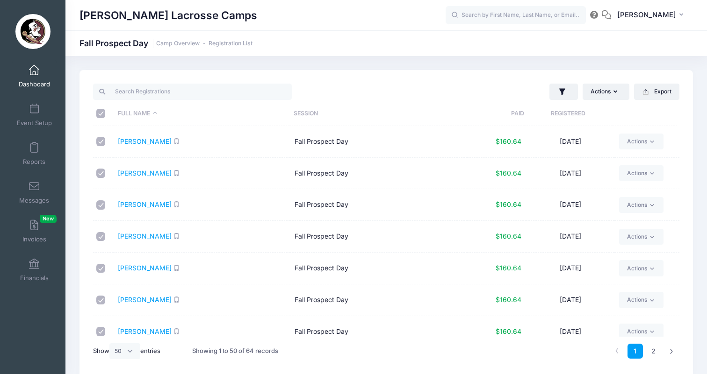
checkbox input "true"
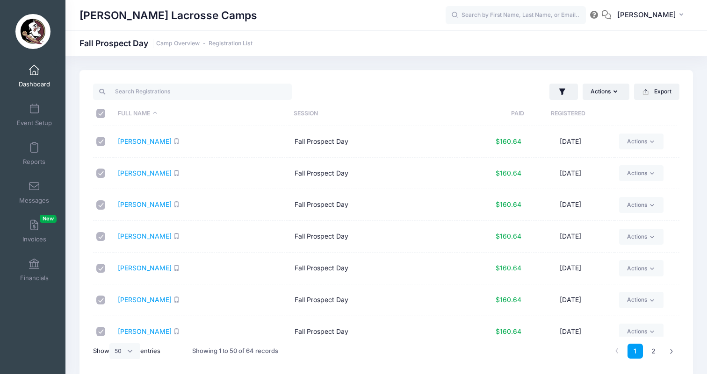
checkbox input "true"
click at [100, 114] on input "\a \a \a \a" at bounding box center [100, 113] width 9 height 9
checkbox input "false"
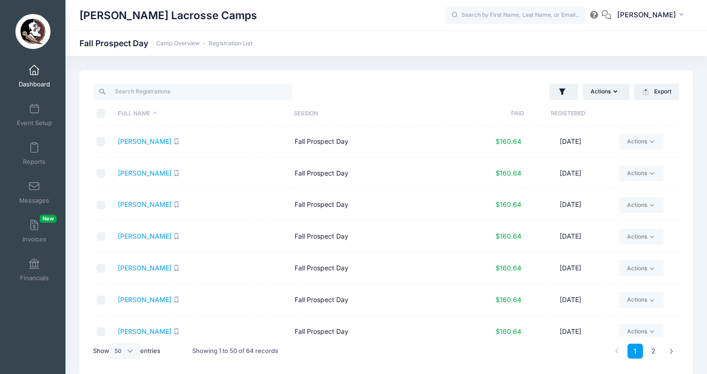
checkbox input "false"
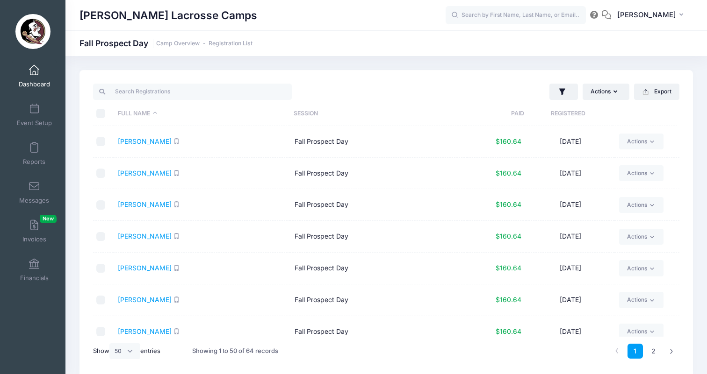
checkbox input "false"
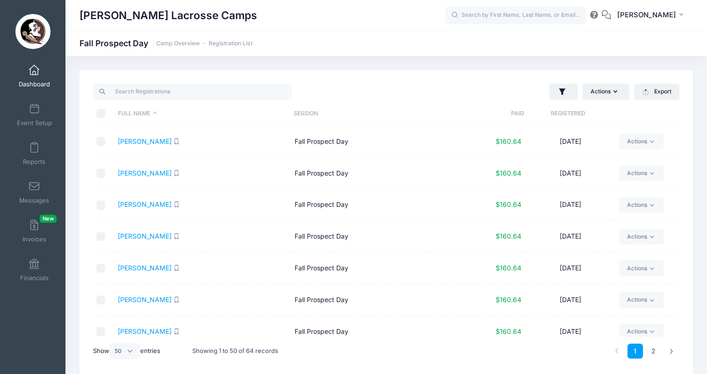
checkbox input "false"
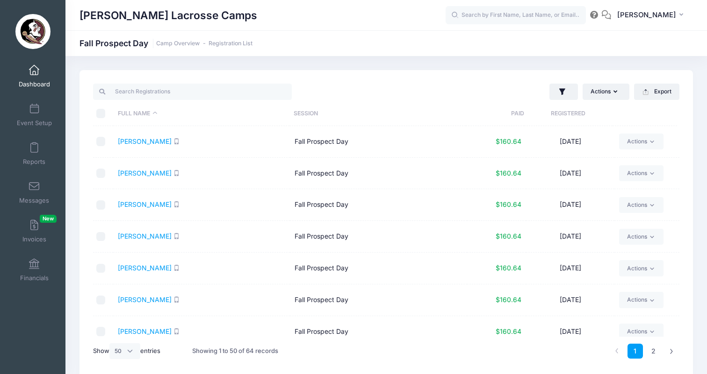
checkbox input "false"
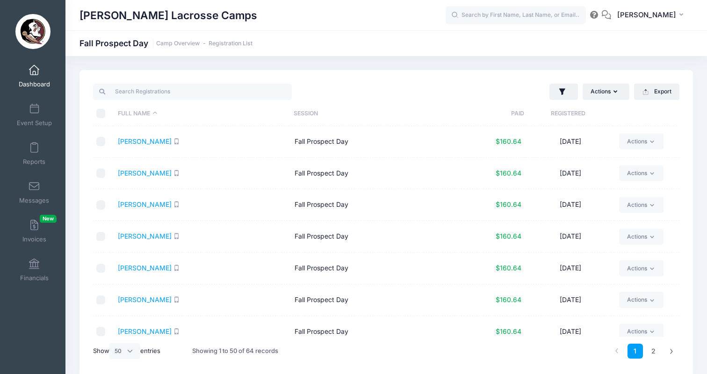
checkbox input "false"
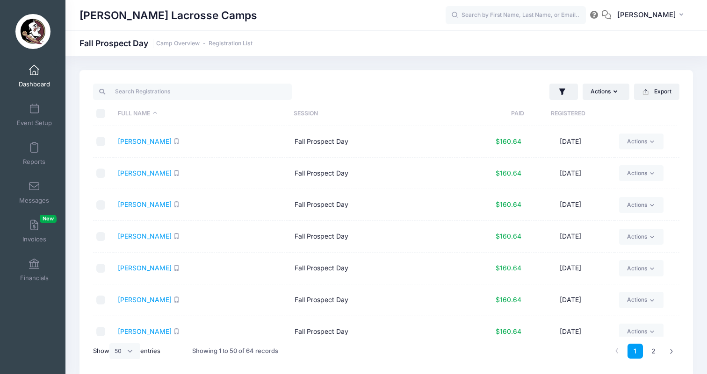
checkbox input "false"
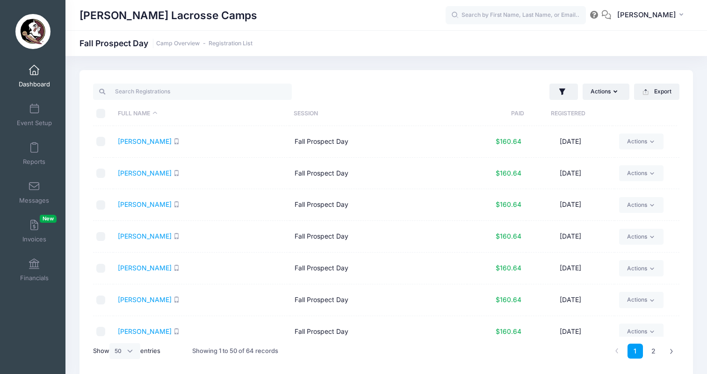
checkbox input "false"
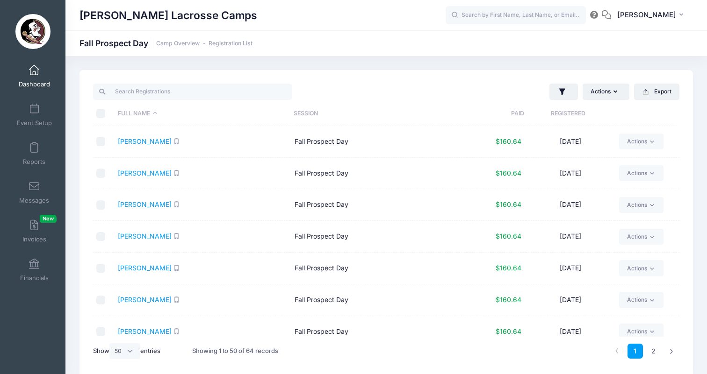
checkbox input "false"
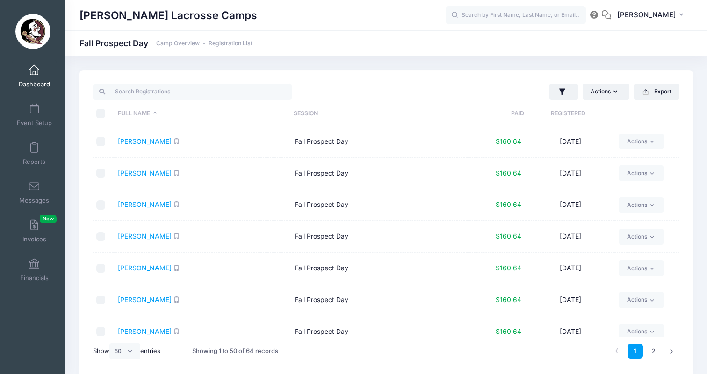
checkbox input "false"
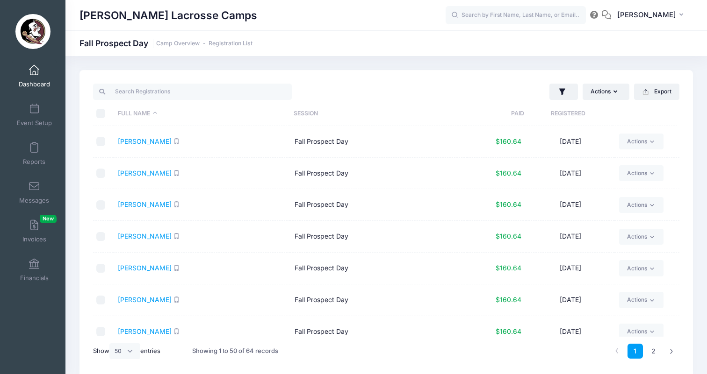
checkbox input "false"
click at [650, 349] on link "2" at bounding box center [652, 351] width 15 height 15
click at [103, 114] on input "\a \a \a \a" at bounding box center [100, 113] width 9 height 9
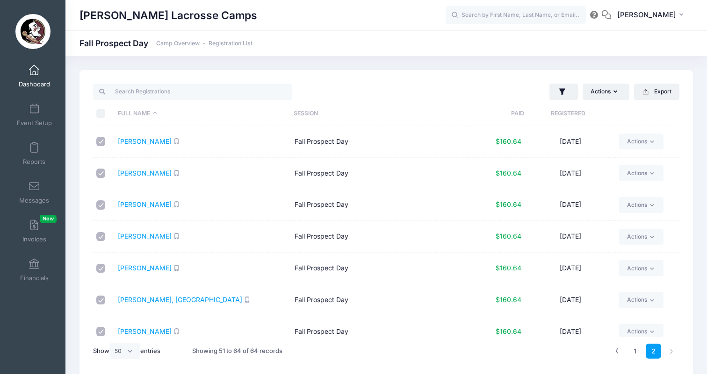
checkbox input "true"
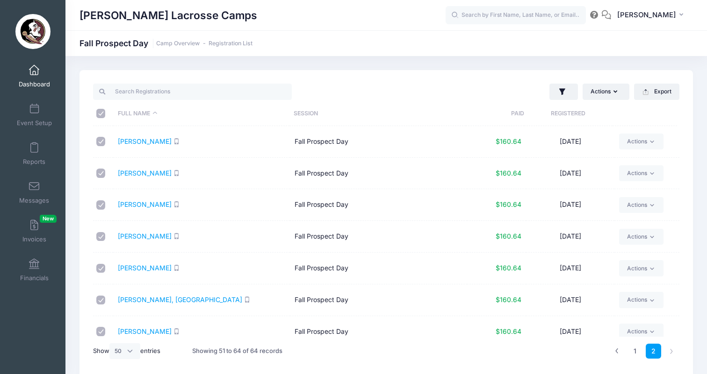
checkbox input "true"
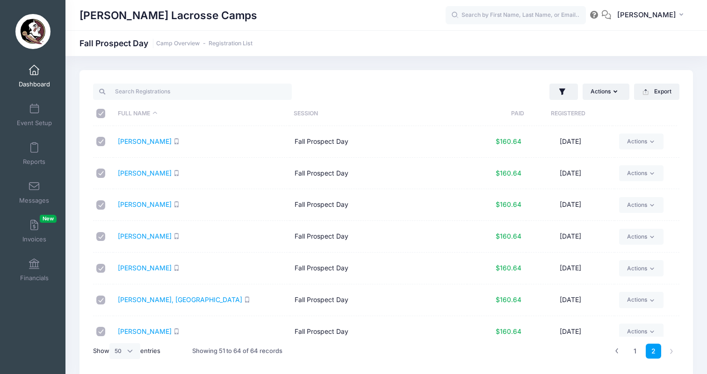
checkbox input "true"
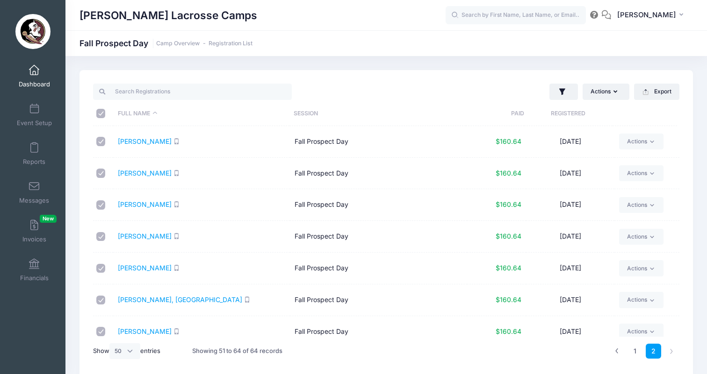
click at [103, 114] on input "\a \a \a \a" at bounding box center [100, 113] width 9 height 9
checkbox input "false"
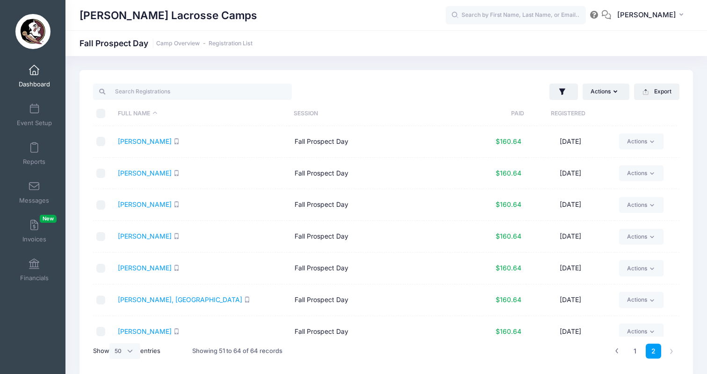
checkbox input "false"
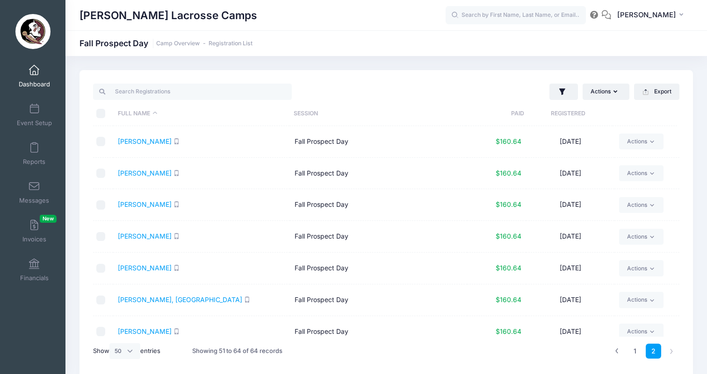
checkbox input "false"
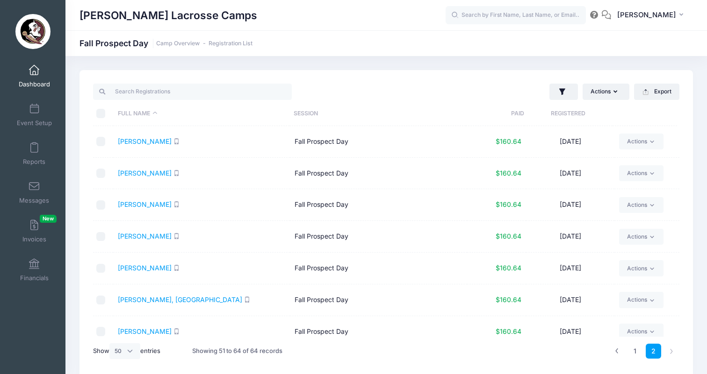
checkbox input "false"
click at [189, 94] on input "search" at bounding box center [192, 92] width 199 height 16
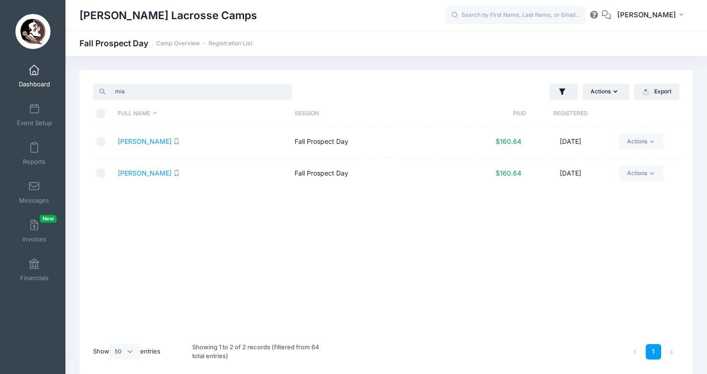
type input "mia"
click at [100, 139] on input "checkbox" at bounding box center [100, 141] width 9 height 9
checkbox input "true"
click at [596, 90] on button "Actions" at bounding box center [605, 92] width 47 height 16
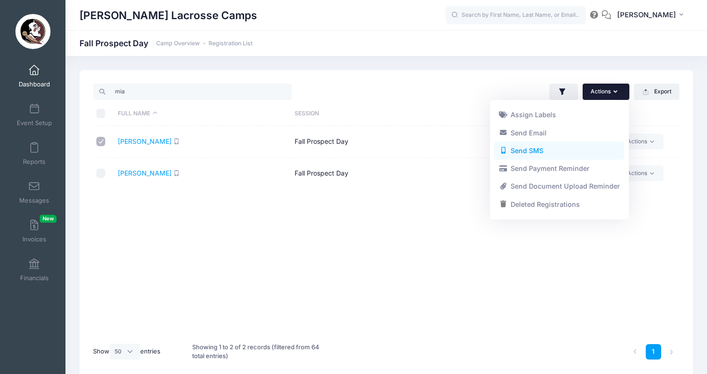
click at [563, 150] on link "Send SMS" at bounding box center [559, 151] width 130 height 18
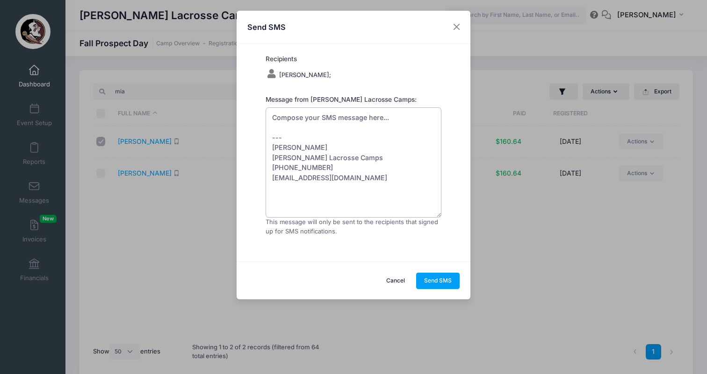
click at [305, 118] on textarea "Compose your SMS message here... --- [PERSON_NAME] [PERSON_NAME] Lacrosse Camps…" at bounding box center [353, 162] width 176 height 110
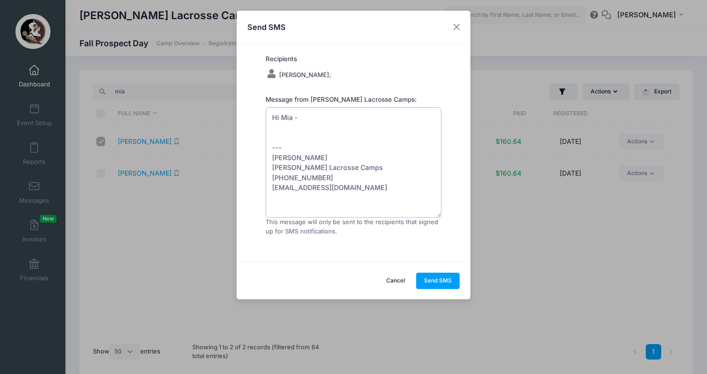
paste textarea "If you're still planning to attend camp tomorrow, please complete this survey s…"
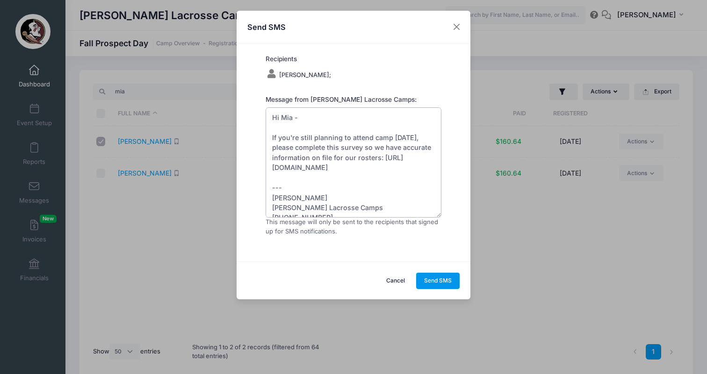
type textarea "Hi Mia - If you're still planning to attend camp tomorrow, please complete this…"
click at [434, 280] on button "Send SMS" at bounding box center [438, 281] width 44 height 16
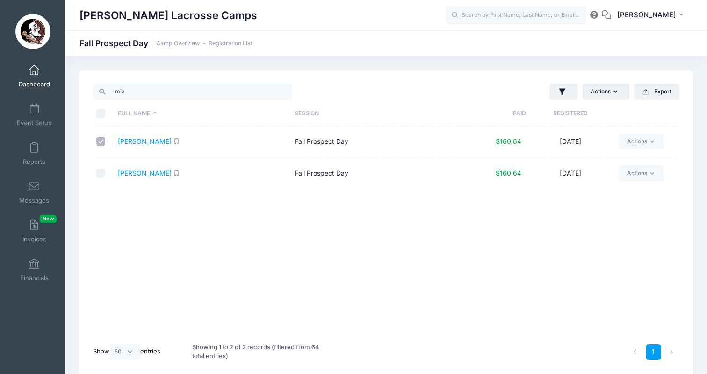
click at [100, 143] on input "checkbox" at bounding box center [100, 141] width 9 height 9
checkbox input "false"
click at [116, 91] on input "mia" at bounding box center [192, 92] width 199 height 16
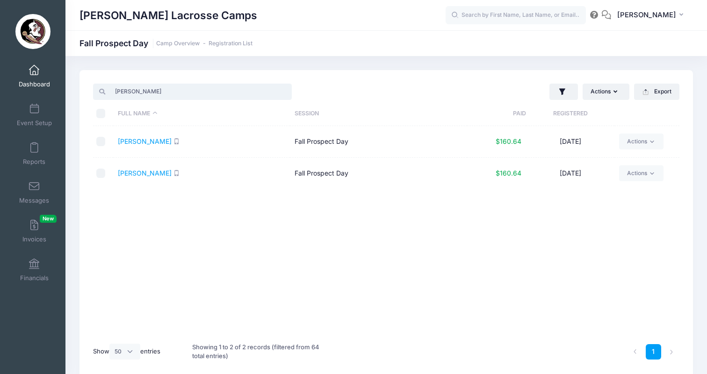
type input "Olivia"
drag, startPoint x: 111, startPoint y: 97, endPoint x: 103, endPoint y: 175, distance: 77.9
click at [103, 175] on input "checkbox" at bounding box center [100, 173] width 9 height 9
checkbox input "true"
click at [595, 92] on button "Actions" at bounding box center [605, 92] width 47 height 16
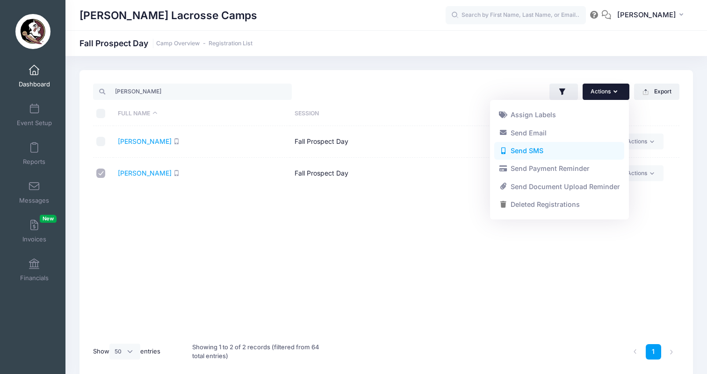
click at [549, 152] on link "Send SMS" at bounding box center [559, 151] width 130 height 18
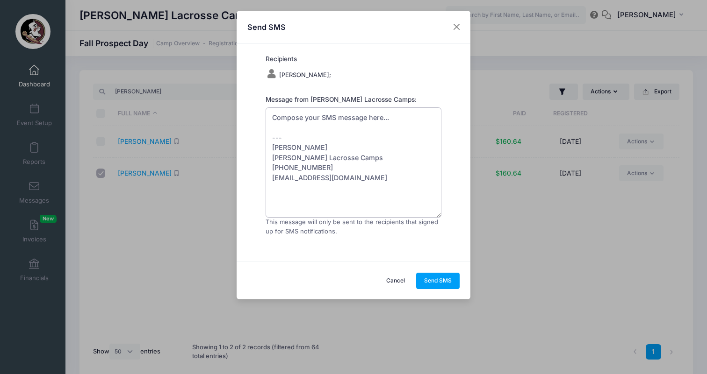
click at [349, 122] on textarea "Compose your SMS message here... --- [PERSON_NAME] [PERSON_NAME] Lacrosse Camps…" at bounding box center [353, 162] width 176 height 110
click at [349, 117] on textarea "Compose your SMS message here... --- [PERSON_NAME] [PERSON_NAME] Lacrosse Camps…" at bounding box center [353, 162] width 176 height 110
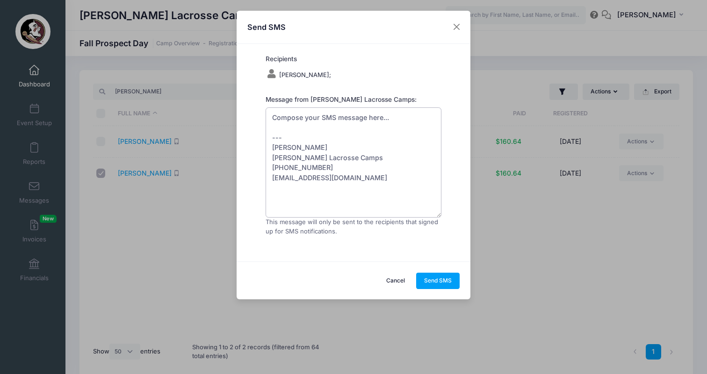
click at [349, 117] on textarea "Compose your SMS message here... --- [PERSON_NAME] [PERSON_NAME] Lacrosse Camps…" at bounding box center [353, 162] width 176 height 110
paste textarea "If you're still planning to attend camp tomorrow, please complete this survey s…"
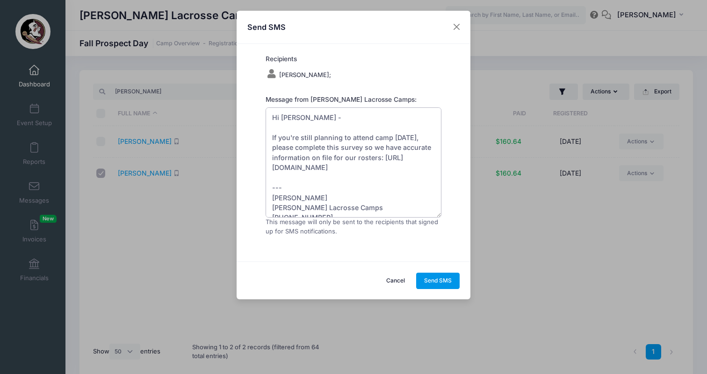
type textarea "Hi Olivia - If you're still planning to attend camp tomorrow, please complete t…"
click at [438, 277] on button "Send SMS" at bounding box center [438, 281] width 44 height 16
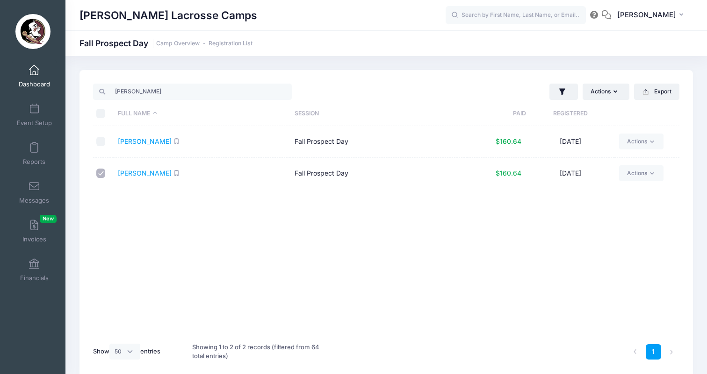
click at [98, 175] on input "checkbox" at bounding box center [100, 173] width 9 height 9
checkbox input "false"
click at [120, 93] on input "Olivia" at bounding box center [192, 92] width 199 height 16
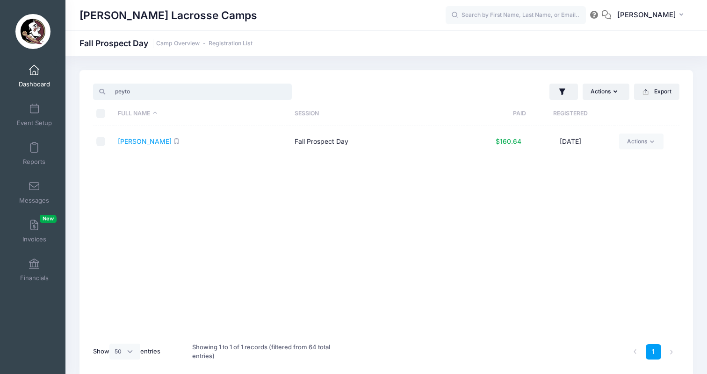
type input "Peyton"
drag, startPoint x: 118, startPoint y: 107, endPoint x: 101, endPoint y: 142, distance: 39.1
click at [101, 142] on input "checkbox" at bounding box center [100, 141] width 9 height 9
checkbox input "true"
click at [592, 96] on button "Actions" at bounding box center [605, 92] width 47 height 16
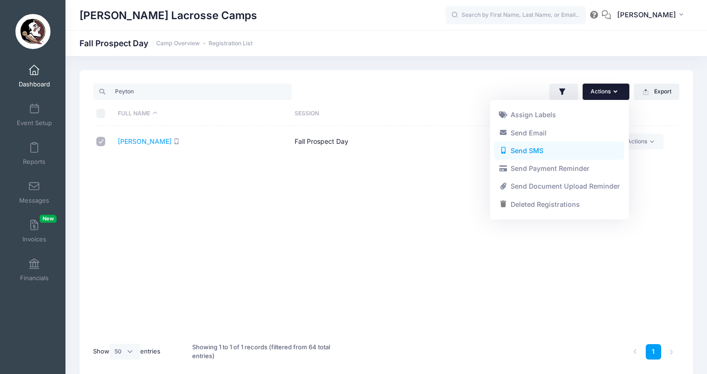
click at [561, 154] on link "Send SMS" at bounding box center [559, 151] width 130 height 18
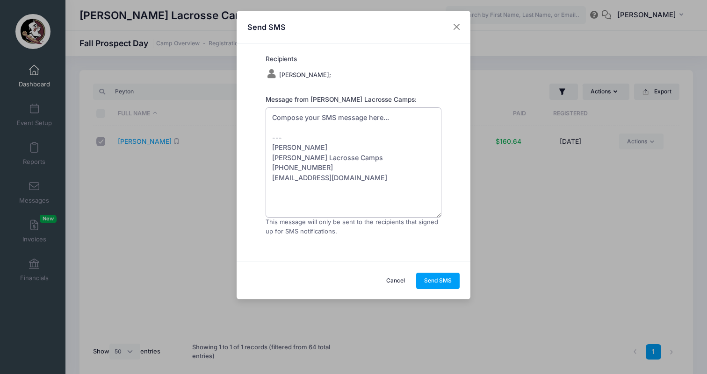
click at [366, 120] on textarea "Compose your SMS message here... --- [PERSON_NAME] [PERSON_NAME] Lacrosse Camps…" at bounding box center [353, 162] width 176 height 110
paste textarea "If you're still planning to attend camp tomorrow, please complete this survey s…"
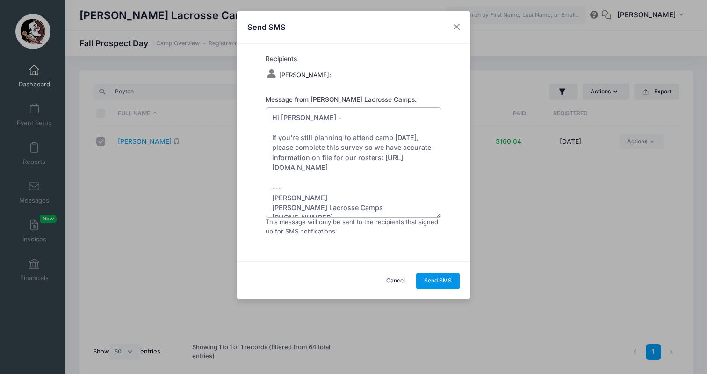
type textarea "Hi Peyton - If you're still planning to attend camp tomorrow, please complete t…"
click at [452, 274] on button "Send SMS" at bounding box center [438, 281] width 44 height 16
